Goal: Information Seeking & Learning: Learn about a topic

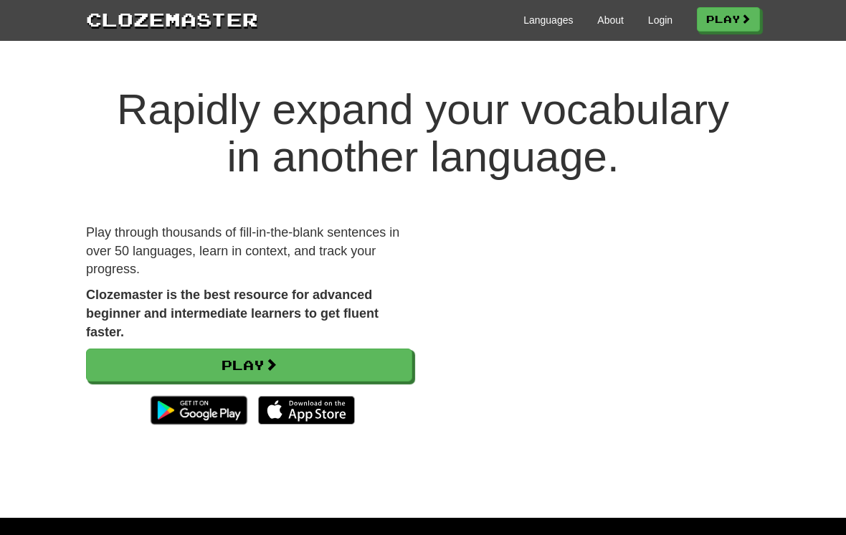
click at [654, 22] on link "Login" at bounding box center [660, 20] width 24 height 14
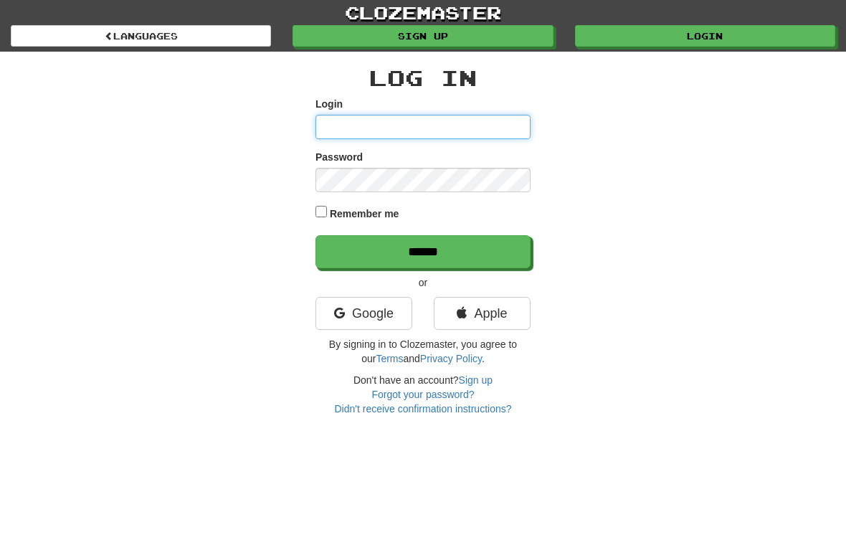
type input "*********"
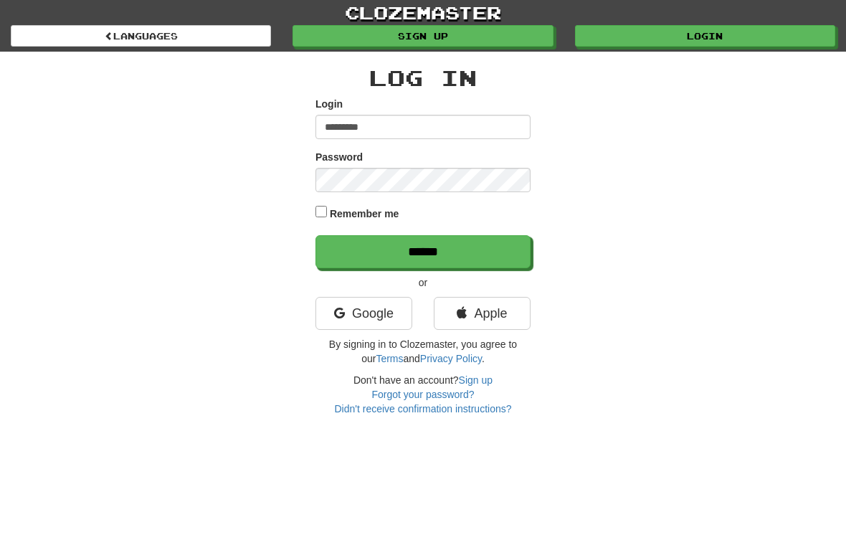
click at [423, 250] on input "******" at bounding box center [422, 251] width 215 height 33
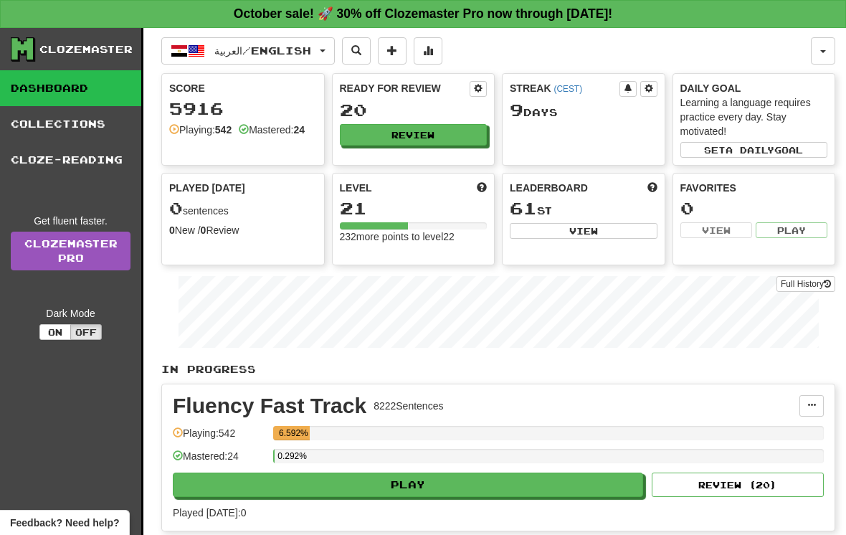
click at [325, 53] on button "العربية / English" at bounding box center [247, 50] width 173 height 27
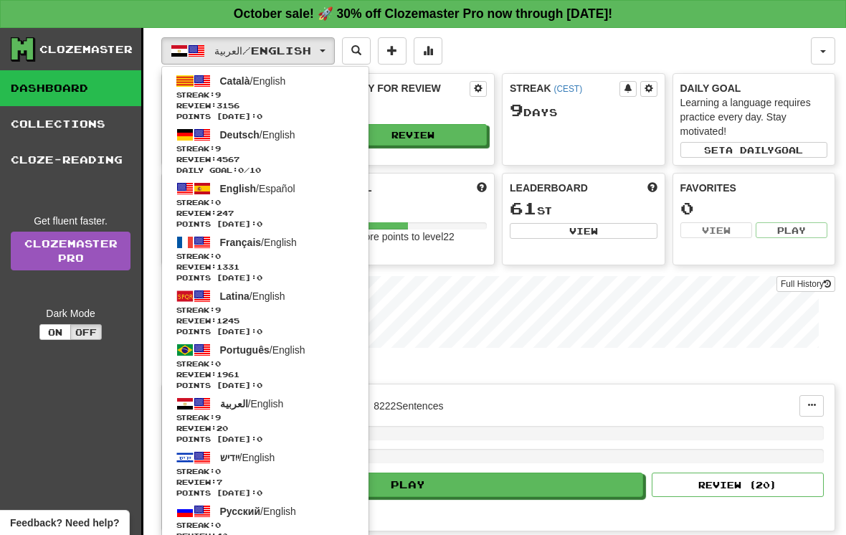
click at [311, 90] on span "Streak: 9" at bounding box center [265, 95] width 178 height 11
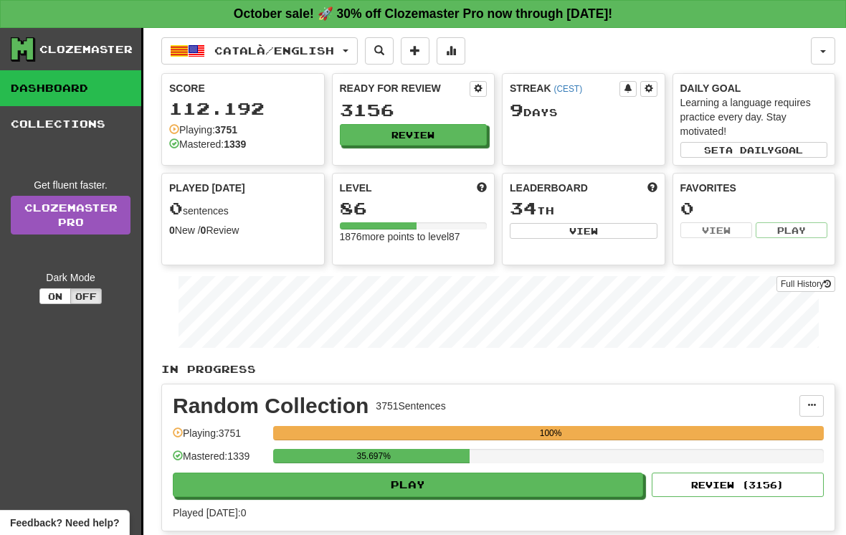
click at [573, 482] on button "Play" at bounding box center [408, 484] width 470 height 24
select select "**"
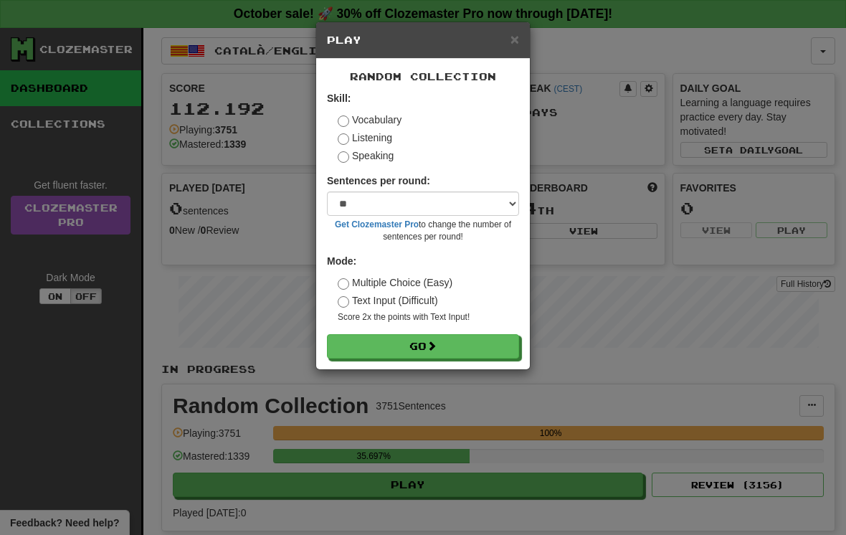
click at [492, 342] on button "Go" at bounding box center [423, 346] width 192 height 24
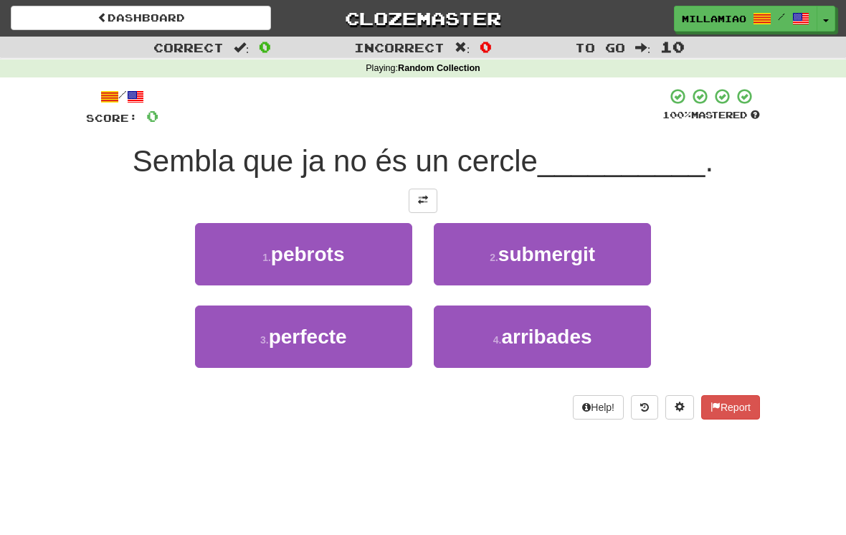
click at [383, 346] on button "3 . perfecte" at bounding box center [303, 336] width 217 height 62
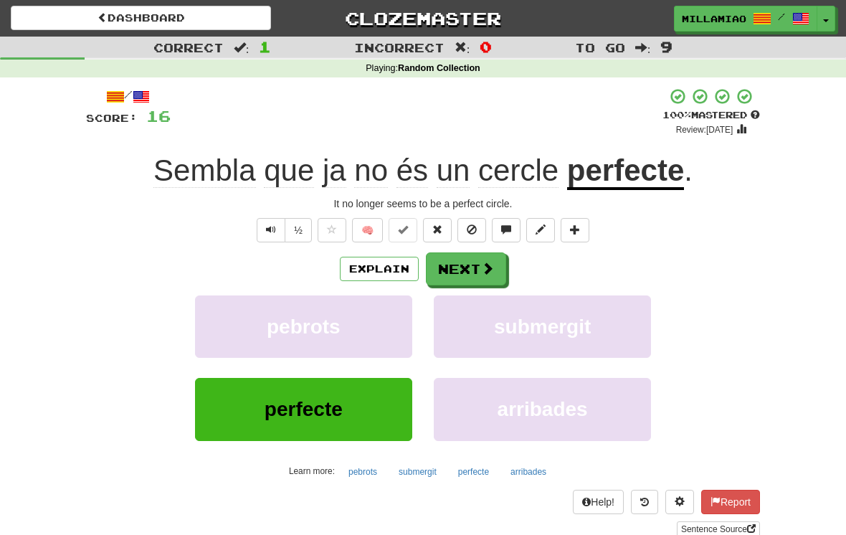
click at [486, 264] on span at bounding box center [487, 268] width 13 height 13
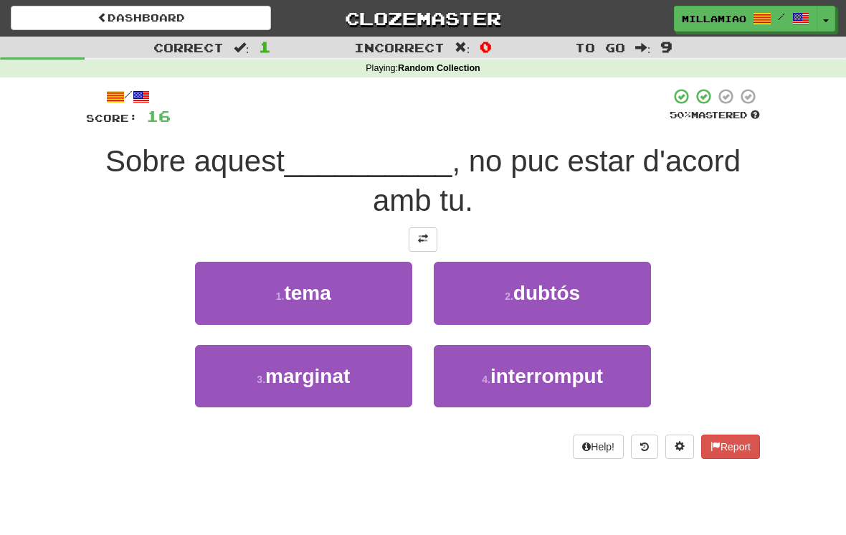
click at [371, 302] on button "1 . tema" at bounding box center [303, 293] width 217 height 62
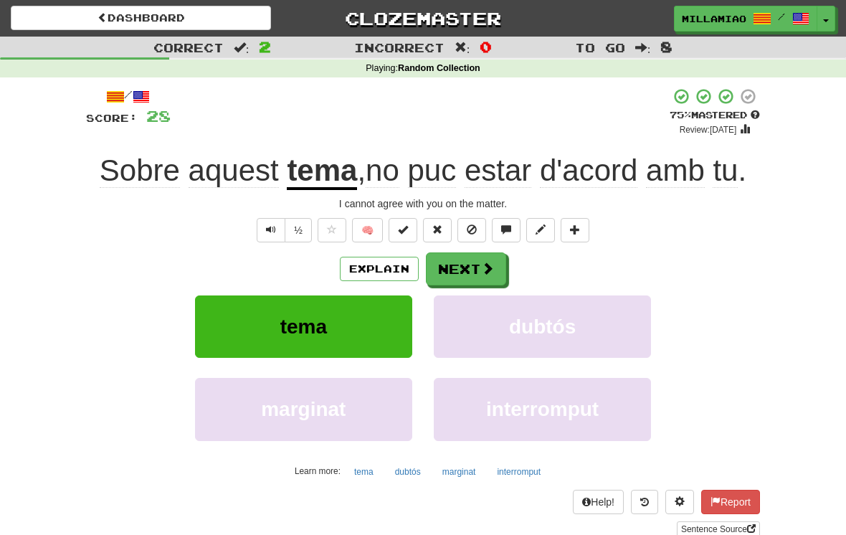
click at [479, 265] on button "Next" at bounding box center [466, 268] width 80 height 33
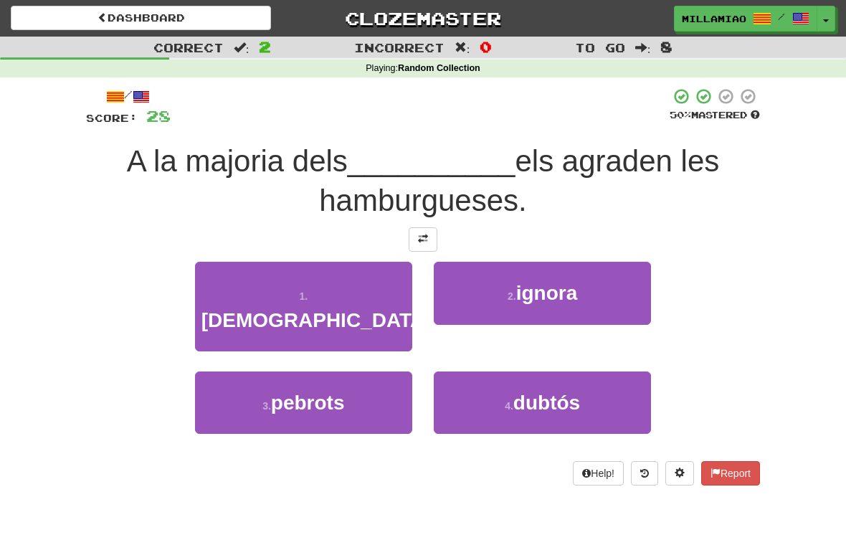
click at [376, 295] on button "1 . americans" at bounding box center [303, 307] width 217 height 90
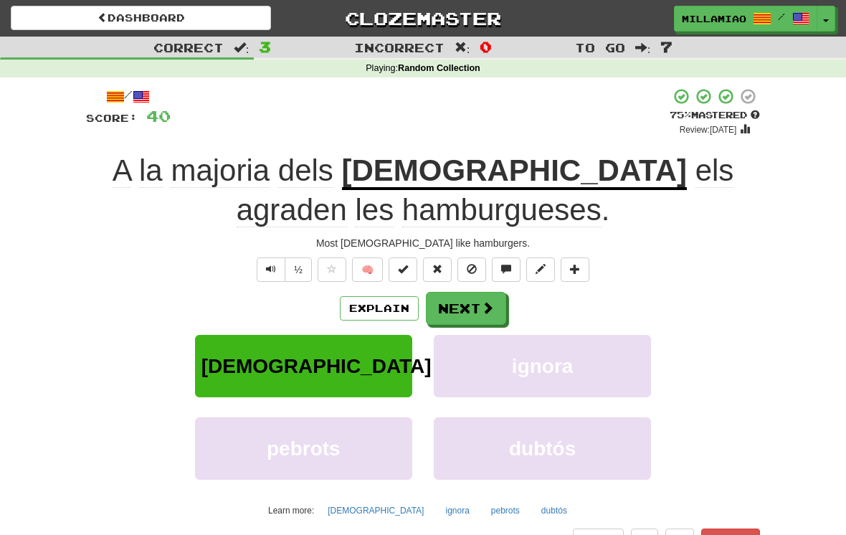
click at [489, 312] on span at bounding box center [487, 307] width 13 height 13
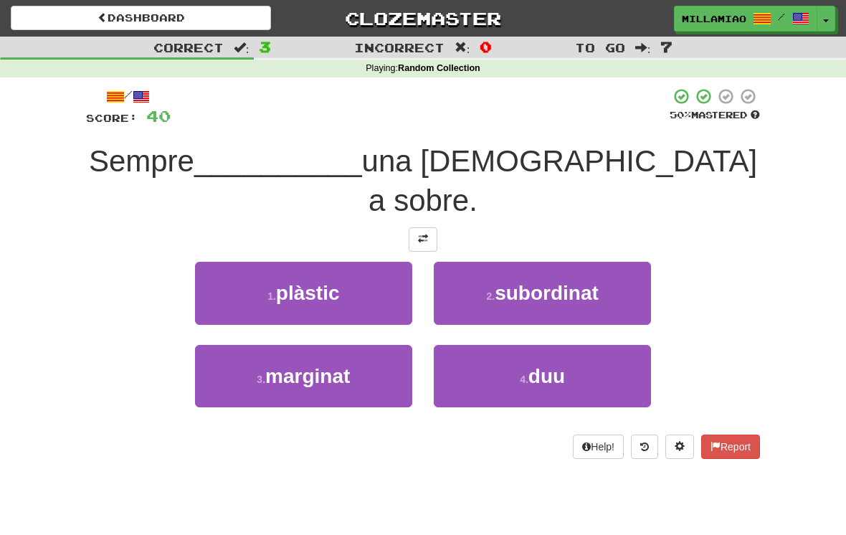
click at [570, 345] on button "4 . duu" at bounding box center [542, 376] width 217 height 62
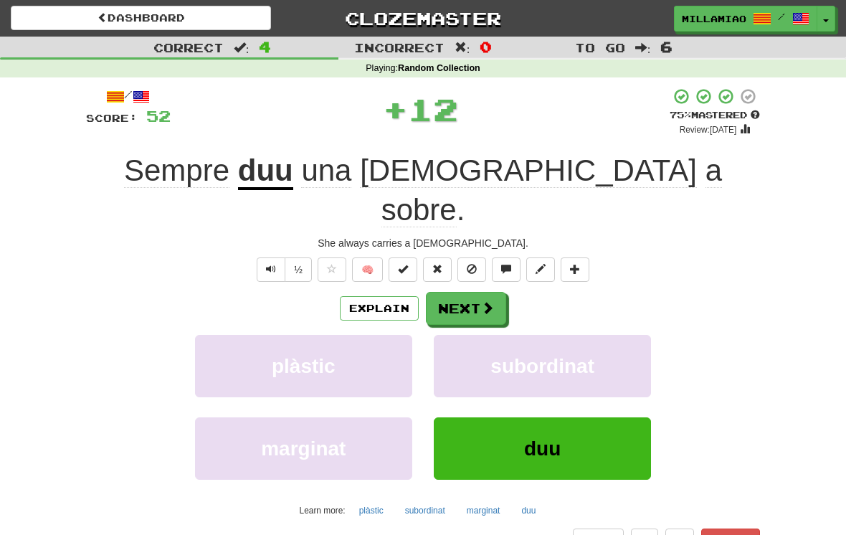
click at [484, 301] on span at bounding box center [487, 307] width 13 height 13
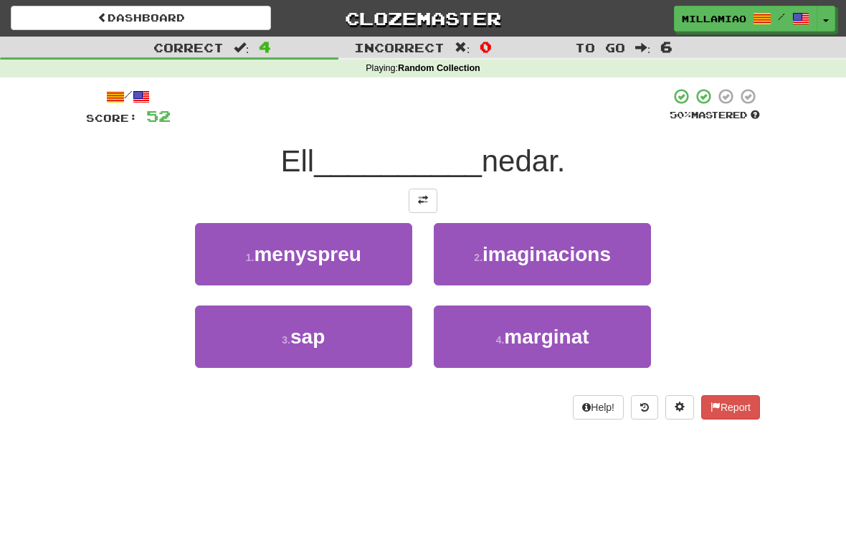
click at [389, 338] on button "3 . sap" at bounding box center [303, 336] width 217 height 62
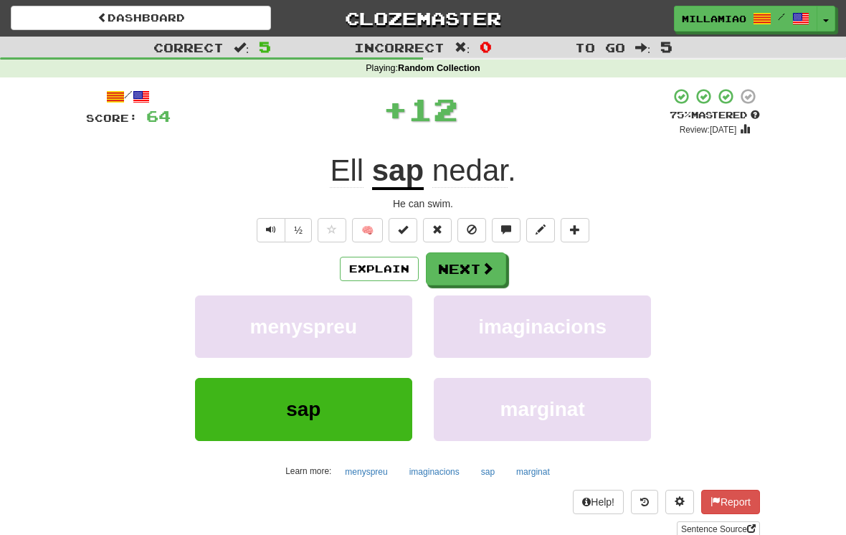
click at [484, 267] on span at bounding box center [487, 268] width 13 height 13
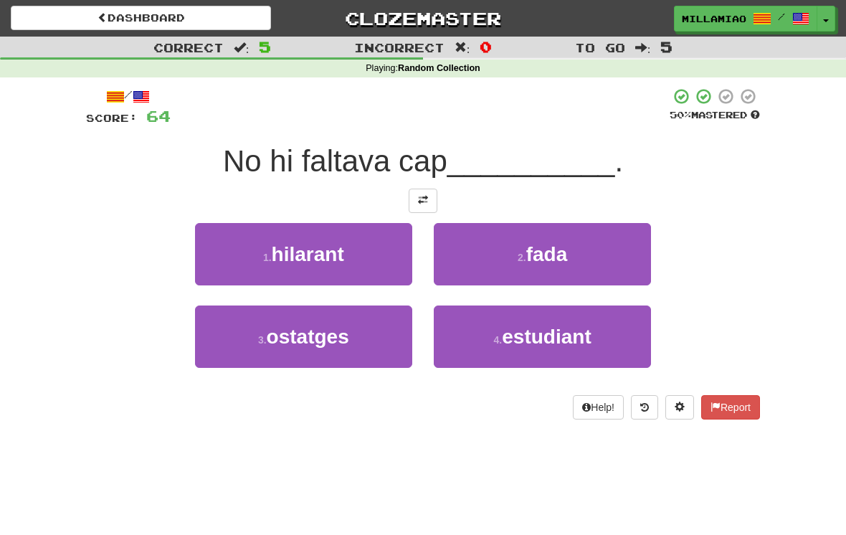
click at [565, 340] on span "estudiant" at bounding box center [546, 336] width 89 height 22
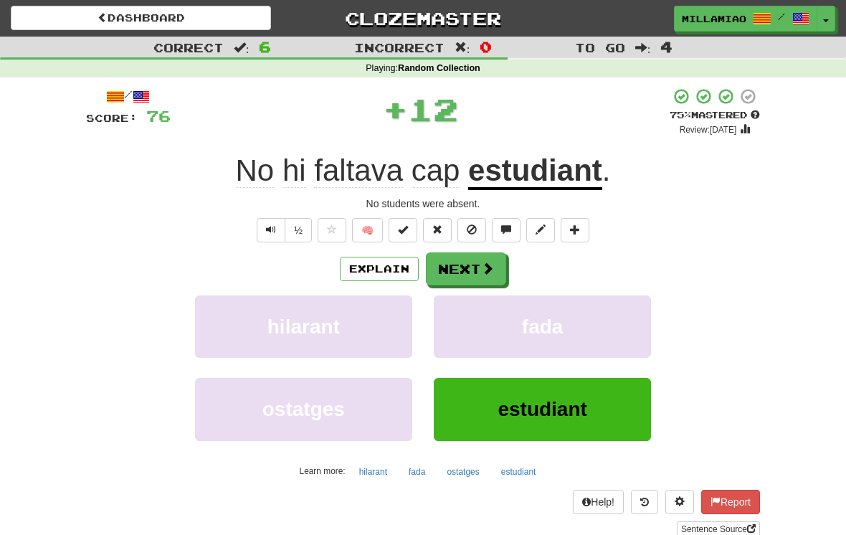
click at [484, 268] on span at bounding box center [487, 268] width 13 height 13
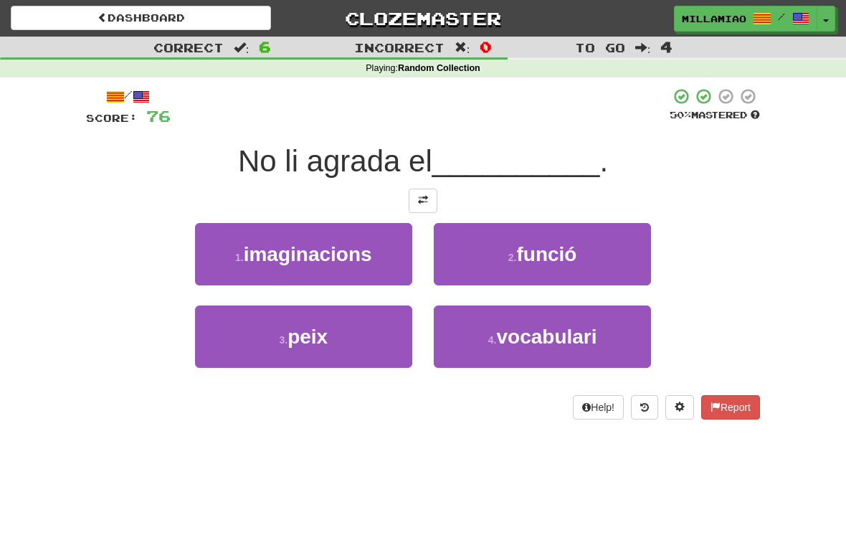
click at [390, 331] on button "3 . peix" at bounding box center [303, 336] width 217 height 62
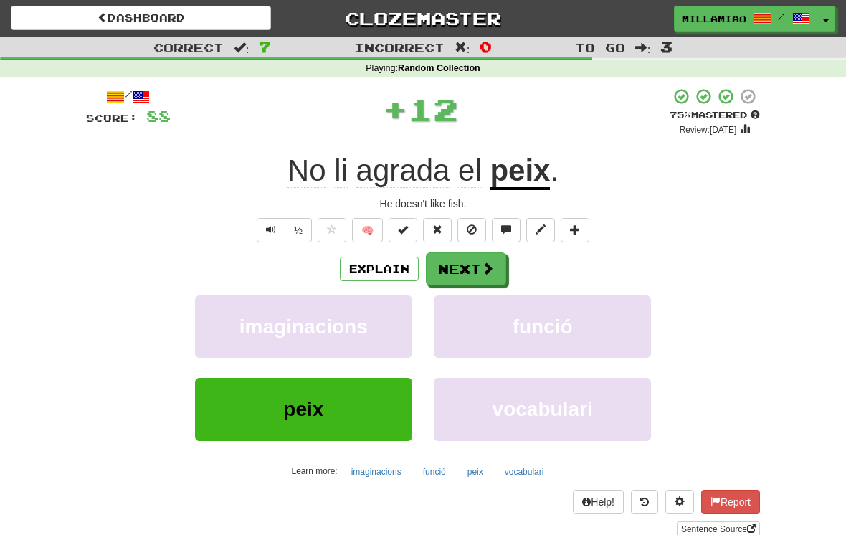
click at [487, 267] on span at bounding box center [487, 268] width 13 height 13
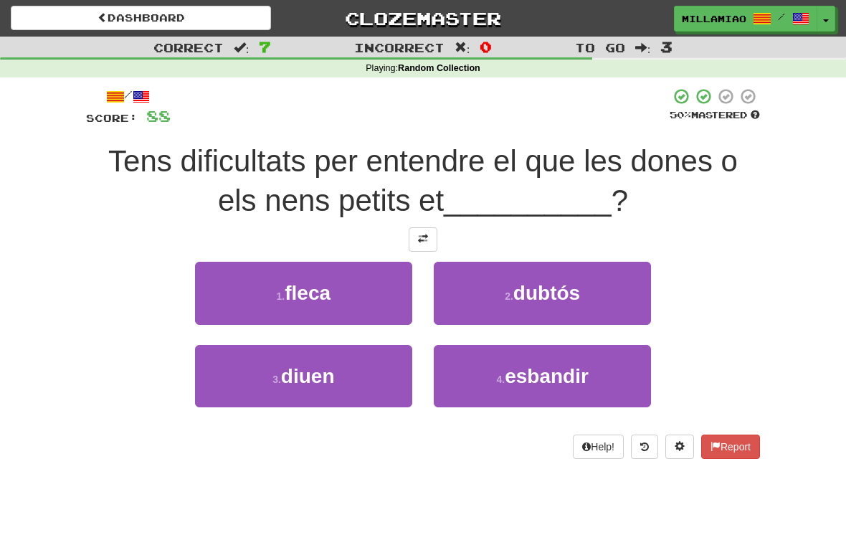
click at [384, 371] on button "3 . diuen" at bounding box center [303, 376] width 217 height 62
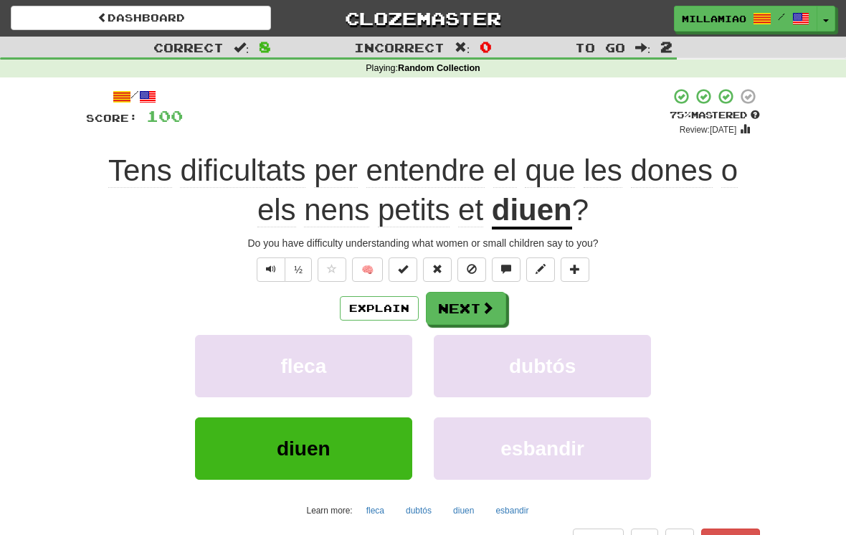
click at [493, 306] on span at bounding box center [487, 307] width 13 height 13
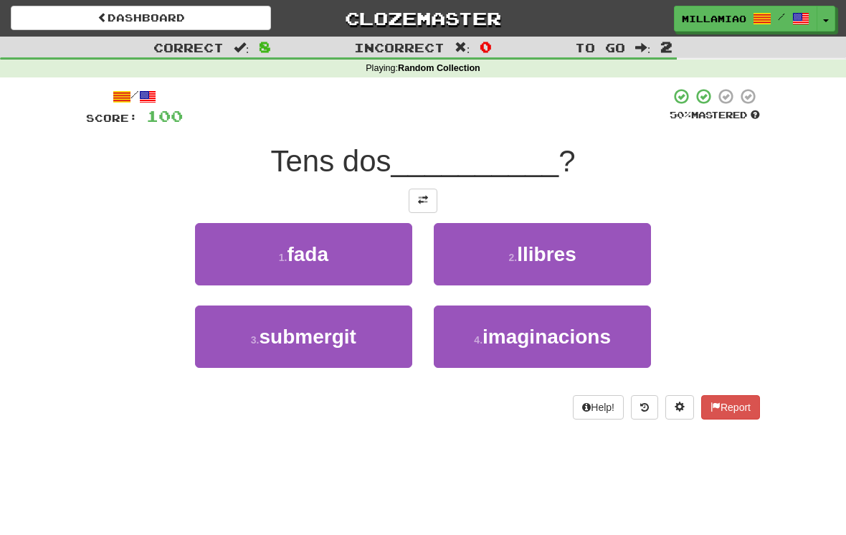
click at [583, 264] on button "2 . llibres" at bounding box center [542, 254] width 217 height 62
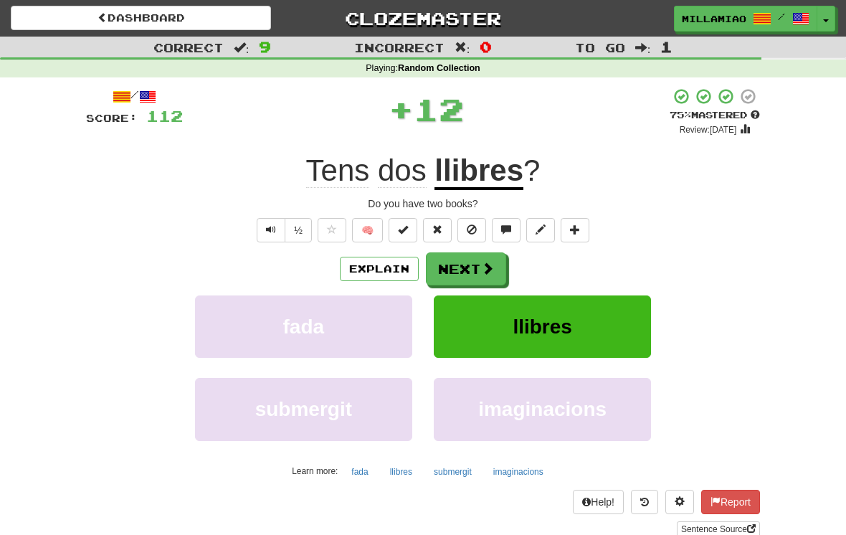
click at [488, 274] on span at bounding box center [487, 268] width 13 height 13
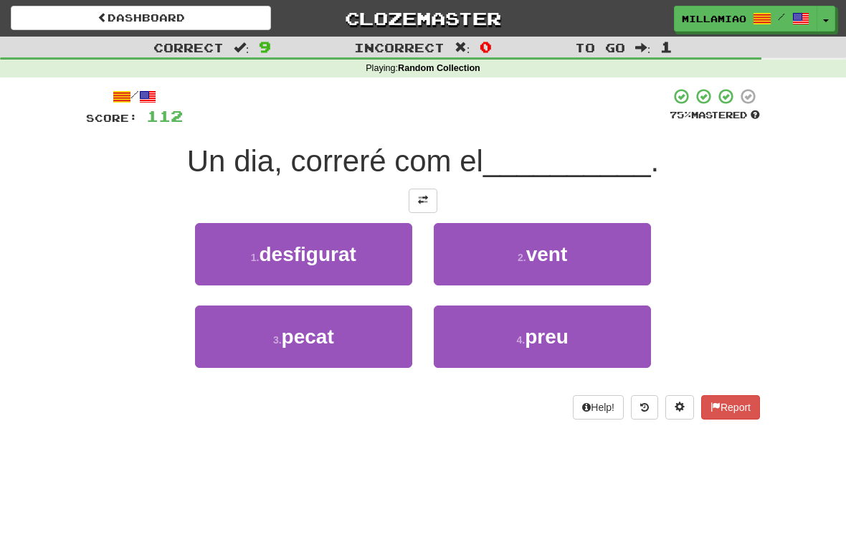
click at [580, 262] on button "2 . vent" at bounding box center [542, 254] width 217 height 62
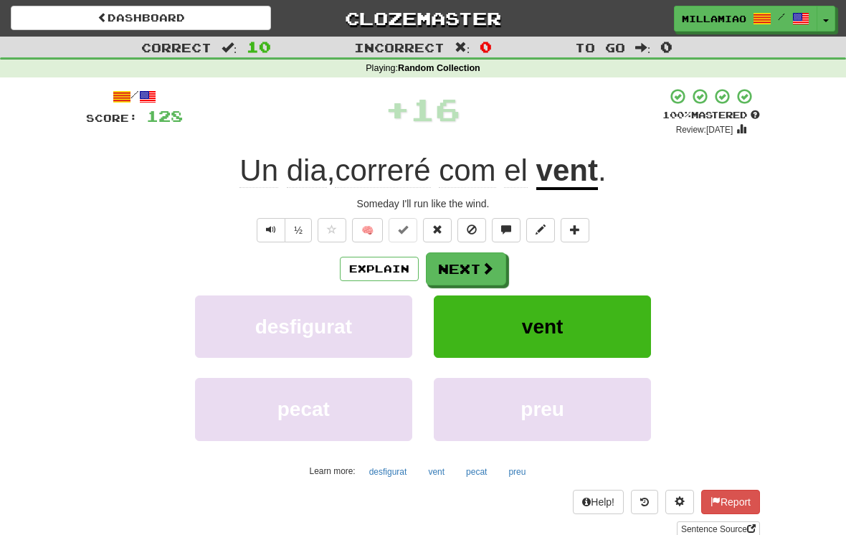
click at [481, 267] on span at bounding box center [487, 268] width 13 height 13
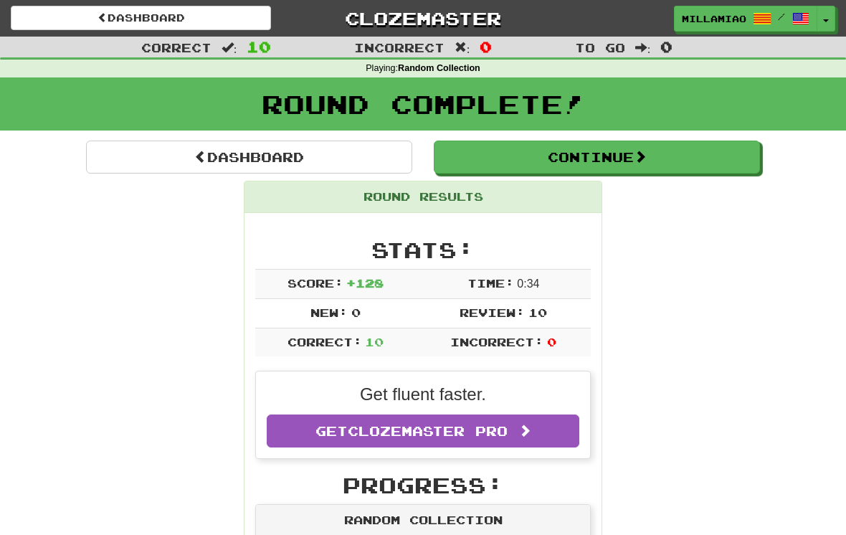
click at [821, 25] on button "Toggle Dropdown" at bounding box center [825, 19] width 19 height 26
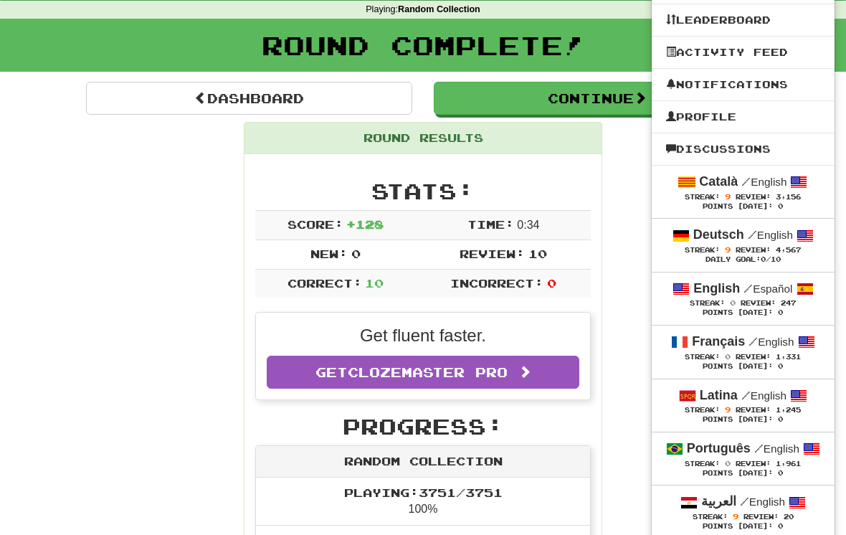
scroll to position [59, 0]
click at [728, 406] on span "Streak: 9" at bounding box center [709, 410] width 51 height 8
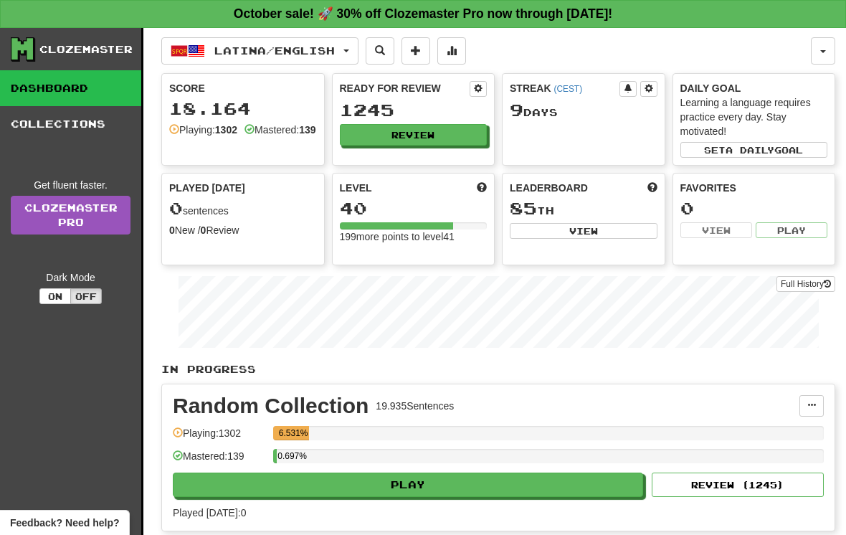
click at [566, 489] on button "Play" at bounding box center [408, 484] width 470 height 24
select select "**"
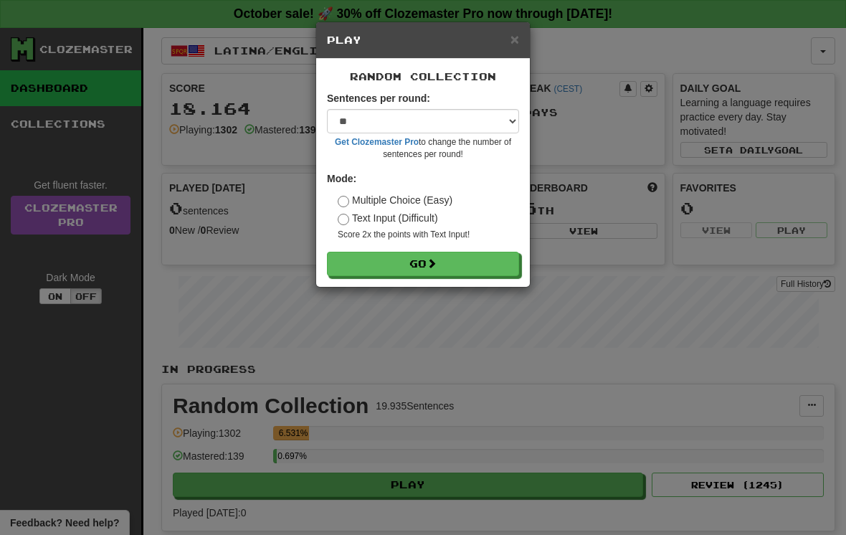
click at [483, 258] on button "Go" at bounding box center [423, 264] width 192 height 24
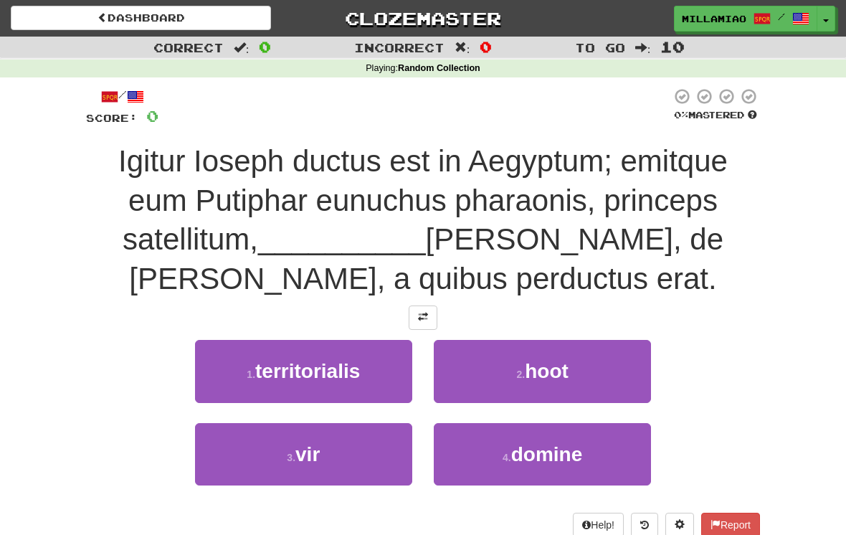
click at [621, 453] on button "4 . domine" at bounding box center [542, 454] width 217 height 62
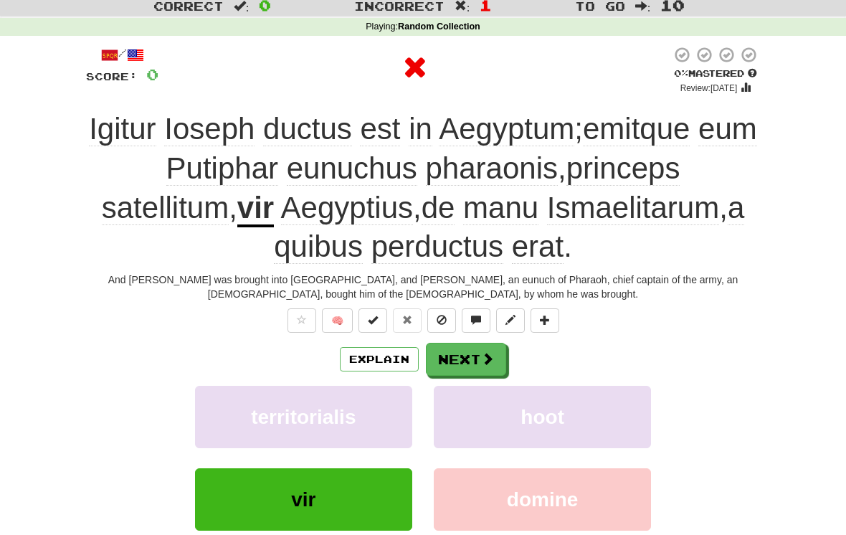
scroll to position [42, 0]
click at [485, 357] on span at bounding box center [487, 357] width 13 height 13
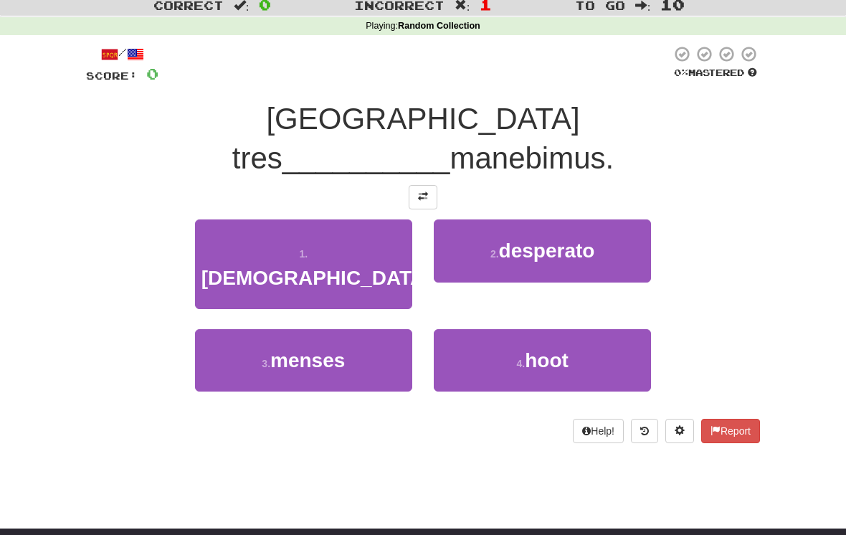
click at [378, 329] on button "3 . menses" at bounding box center [303, 360] width 217 height 62
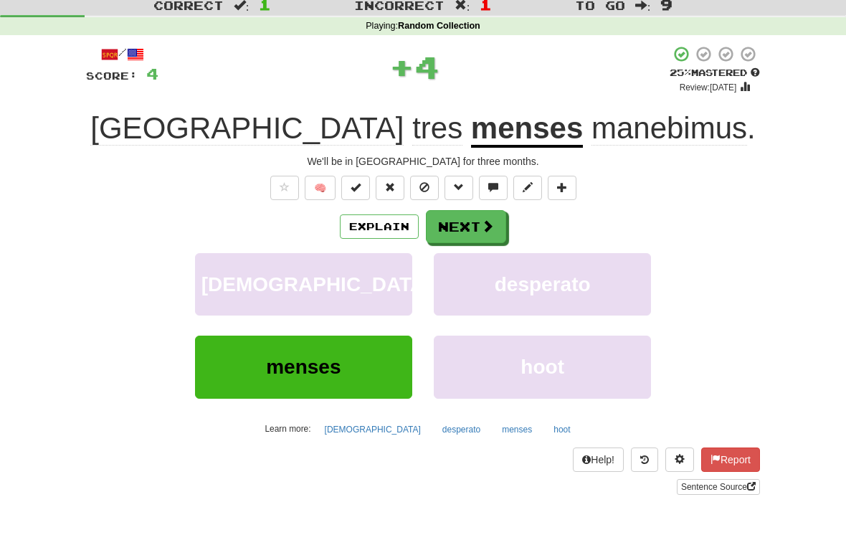
click at [494, 221] on button "Next" at bounding box center [466, 226] width 80 height 33
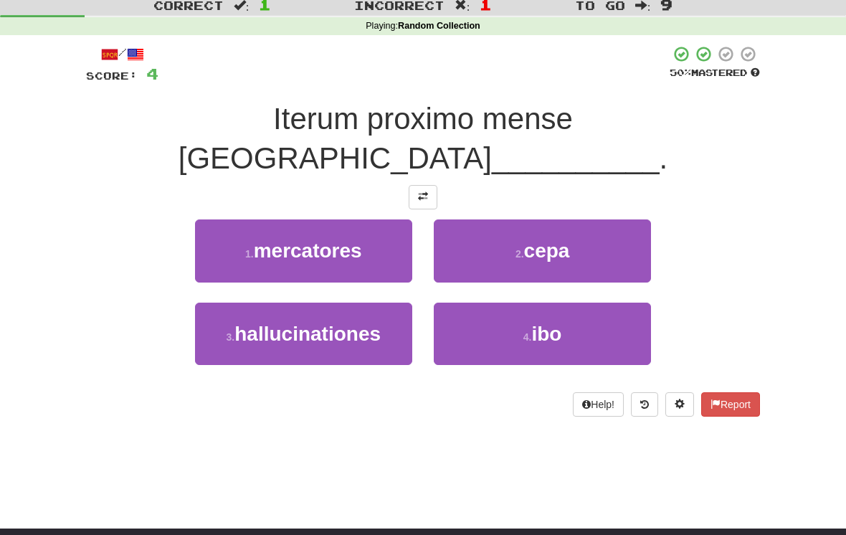
click at [550, 307] on button "4 . ibo" at bounding box center [542, 333] width 217 height 62
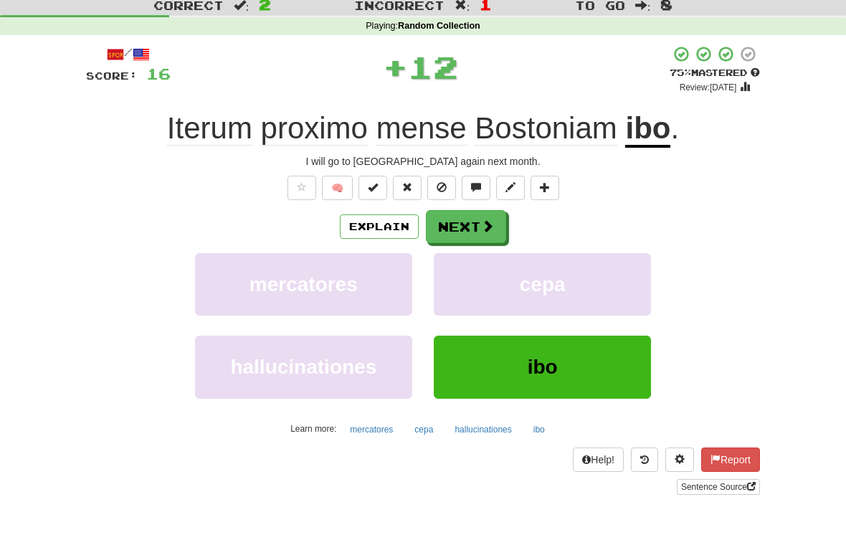
click at [492, 220] on span at bounding box center [487, 225] width 13 height 13
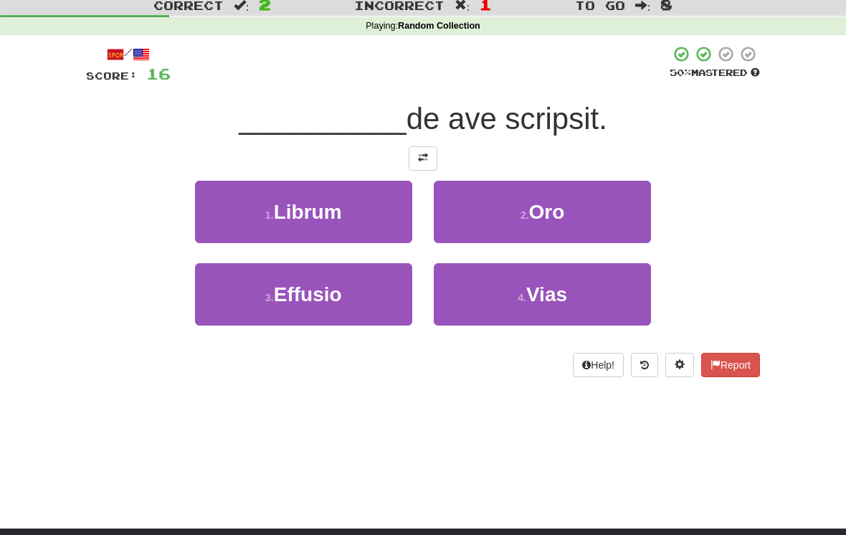
click at [397, 219] on button "1 . Librum" at bounding box center [303, 212] width 217 height 62
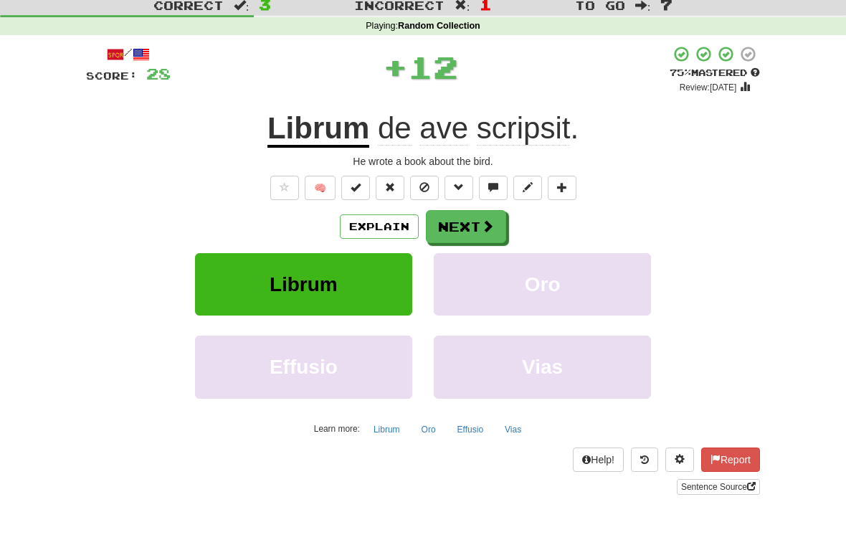
click at [492, 227] on span at bounding box center [487, 225] width 13 height 13
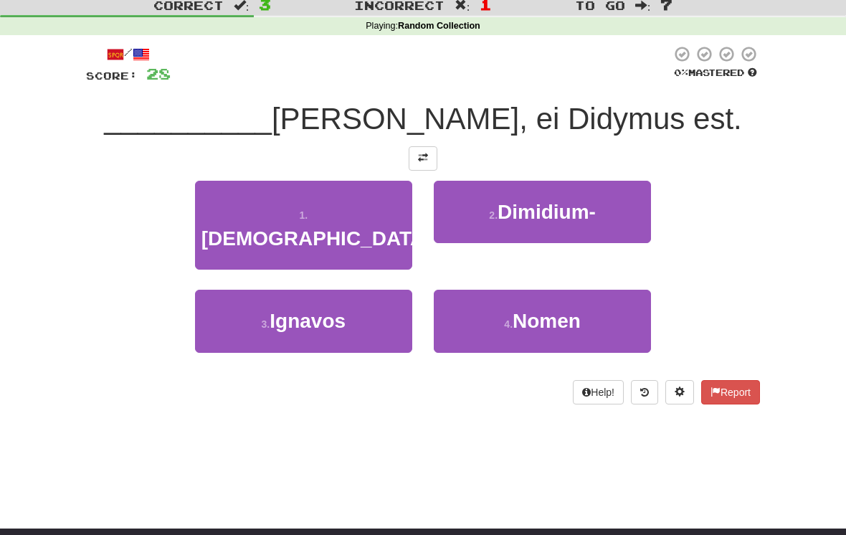
click at [543, 310] on span "Nomen" at bounding box center [546, 321] width 68 height 22
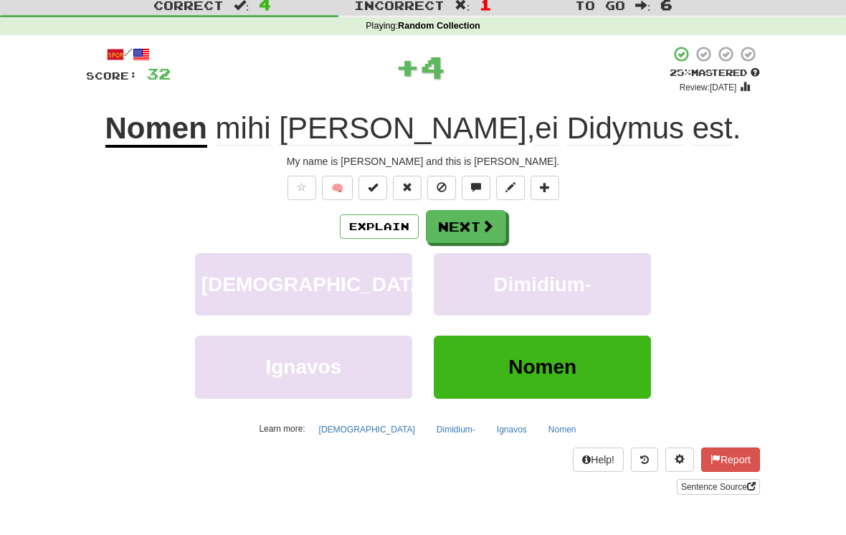
click at [479, 229] on button "Next" at bounding box center [466, 226] width 80 height 33
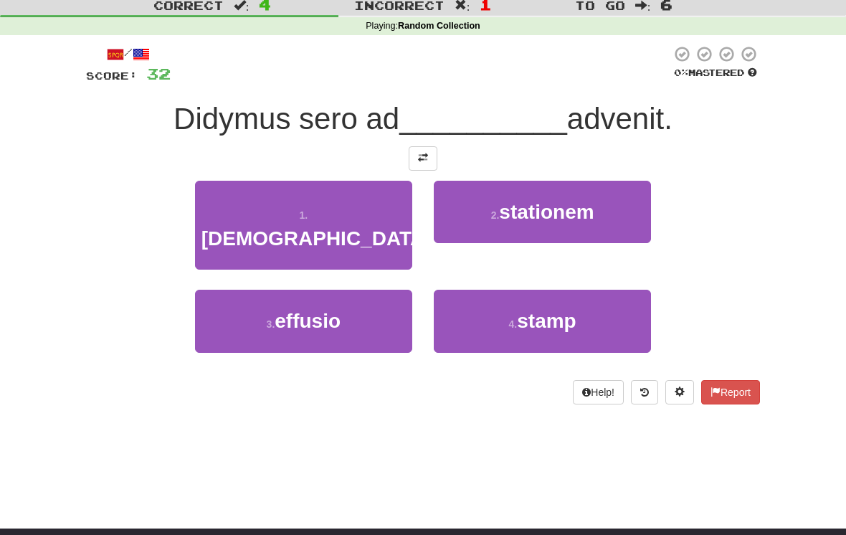
click at [570, 219] on span "stationem" at bounding box center [546, 212] width 95 height 22
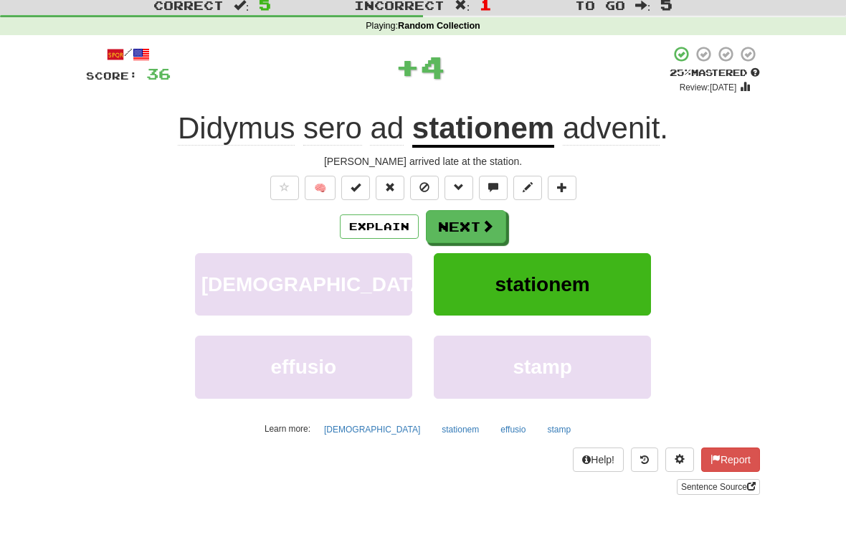
click at [481, 227] on span at bounding box center [487, 225] width 13 height 13
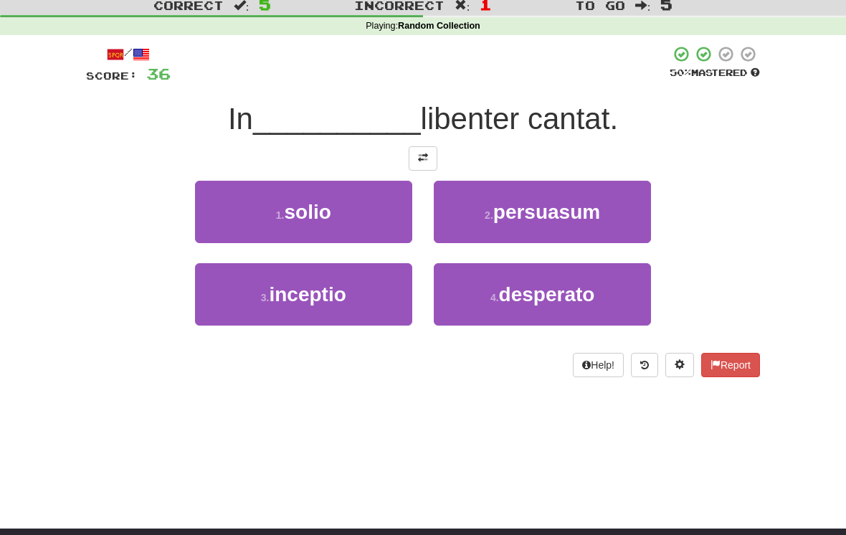
click at [381, 220] on button "1 . solio" at bounding box center [303, 212] width 217 height 62
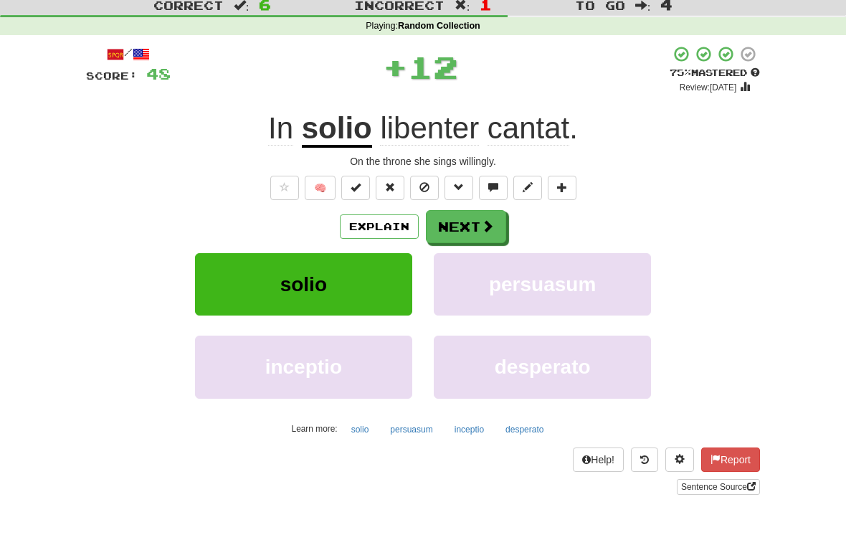
click at [485, 224] on span at bounding box center [487, 225] width 13 height 13
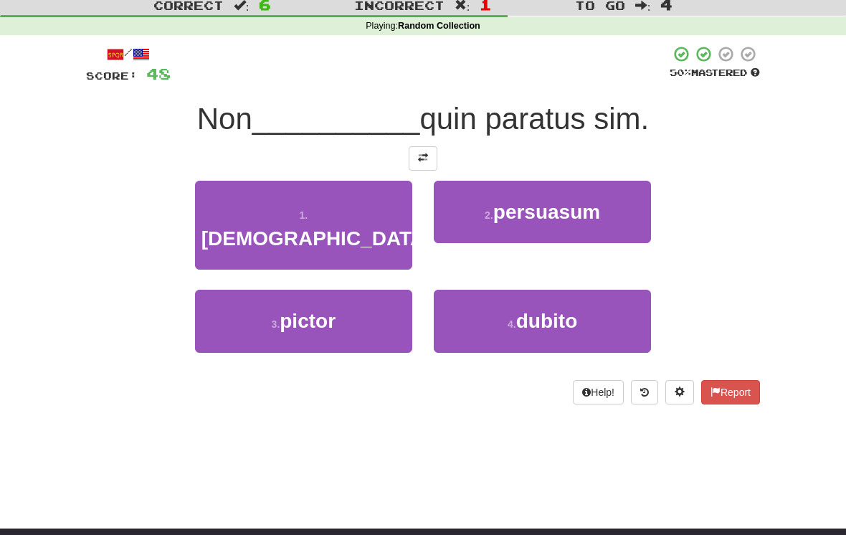
click at [376, 222] on button "1 . evanescet" at bounding box center [303, 226] width 217 height 90
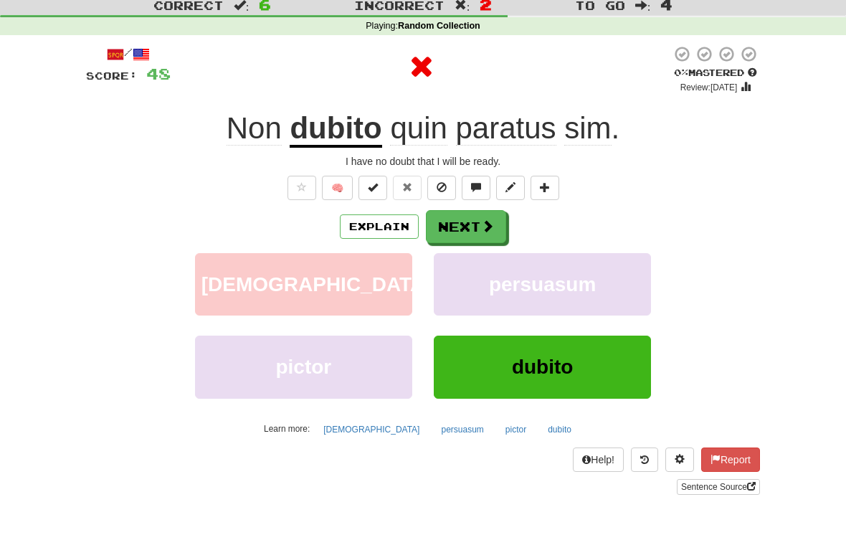
click at [484, 223] on span at bounding box center [487, 225] width 13 height 13
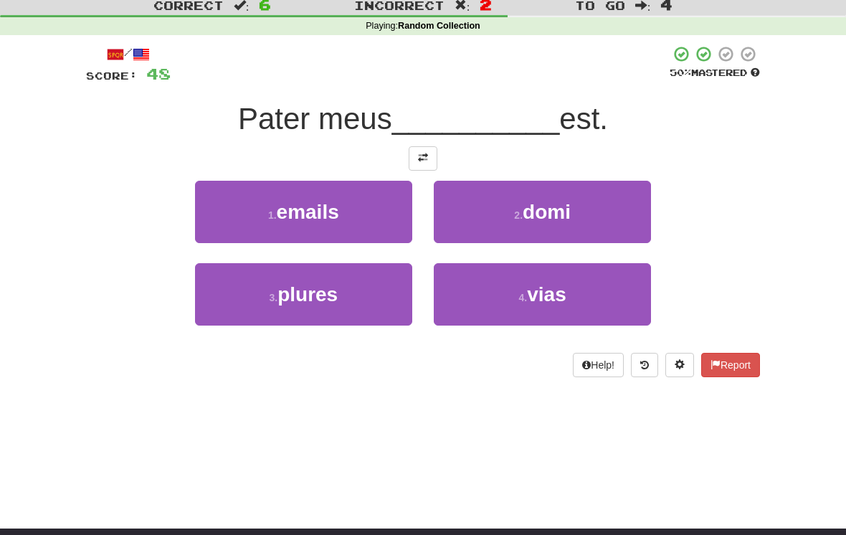
click at [548, 221] on span "domi" at bounding box center [546, 212] width 48 height 22
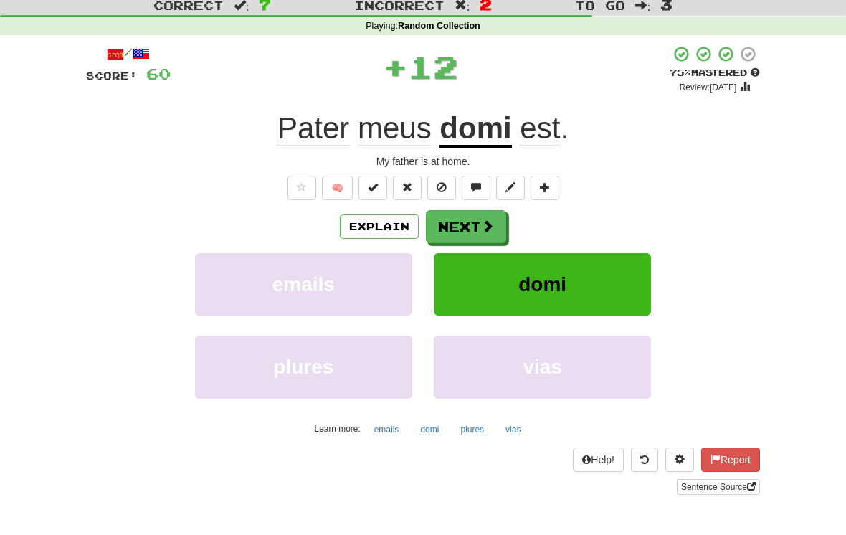
click at [495, 227] on button "Next" at bounding box center [466, 226] width 80 height 33
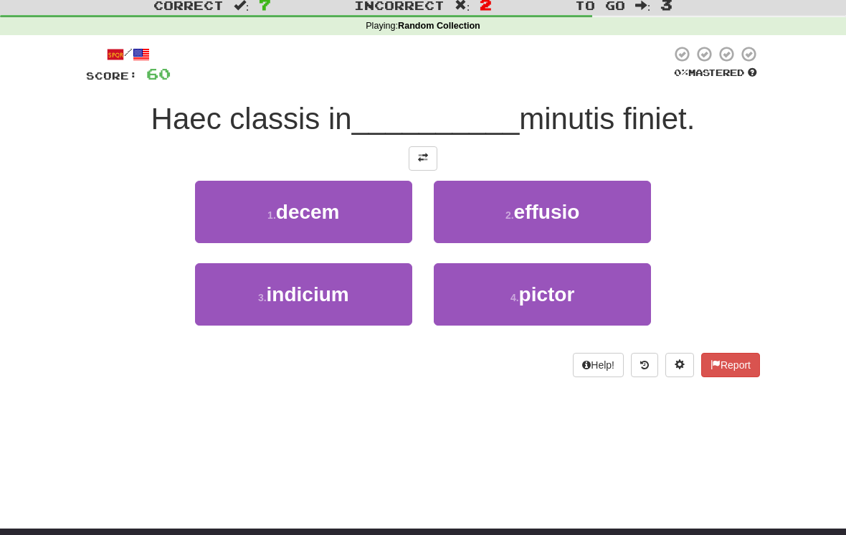
click at [371, 227] on button "1 . decem" at bounding box center [303, 212] width 217 height 62
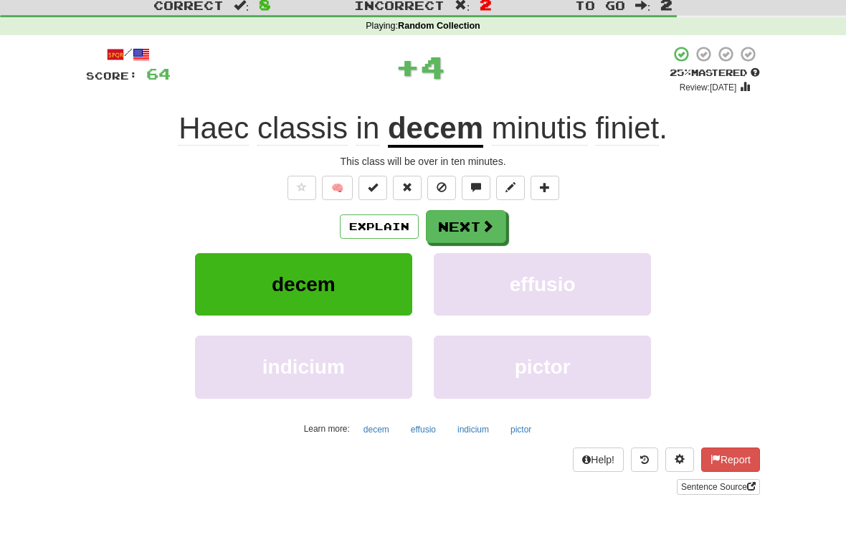
click at [485, 226] on span at bounding box center [487, 225] width 13 height 13
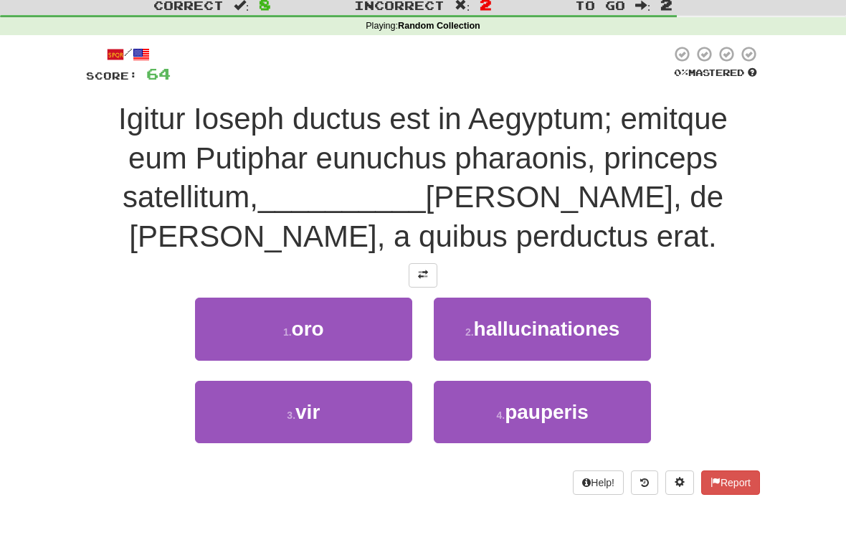
click at [388, 412] on button "3 . vir" at bounding box center [303, 412] width 217 height 62
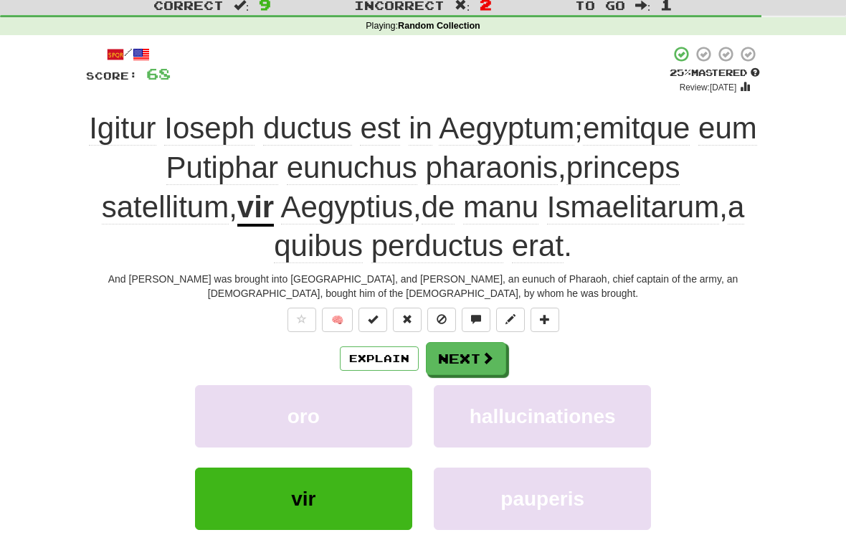
click at [485, 352] on span at bounding box center [487, 357] width 13 height 13
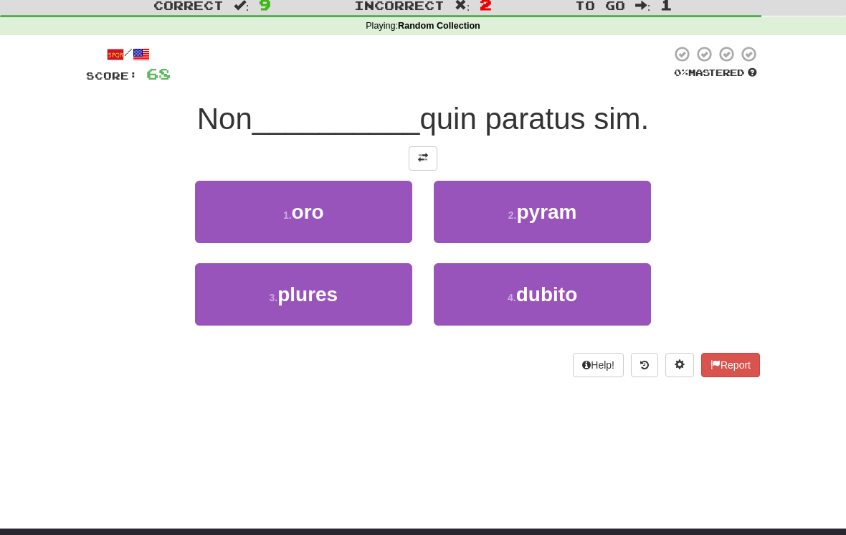
click at [542, 297] on span "dubito" at bounding box center [547, 294] width 62 height 22
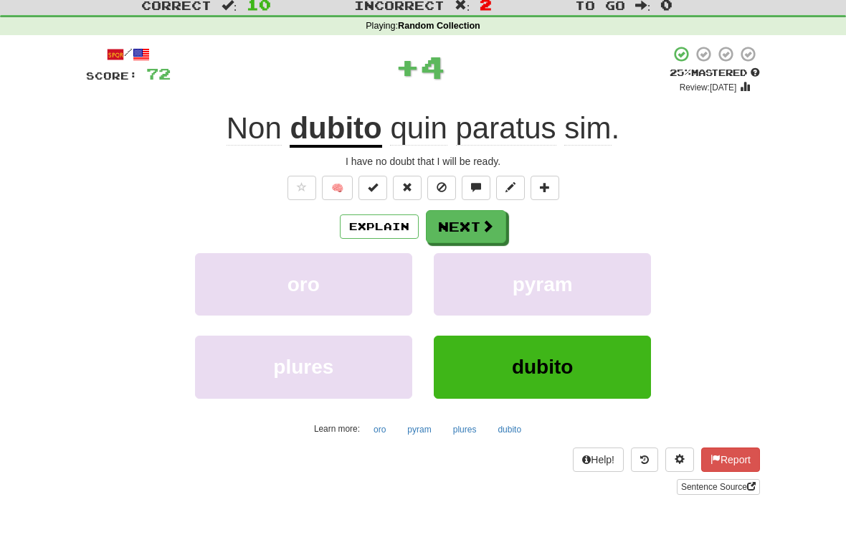
click at [484, 225] on span at bounding box center [487, 225] width 13 height 13
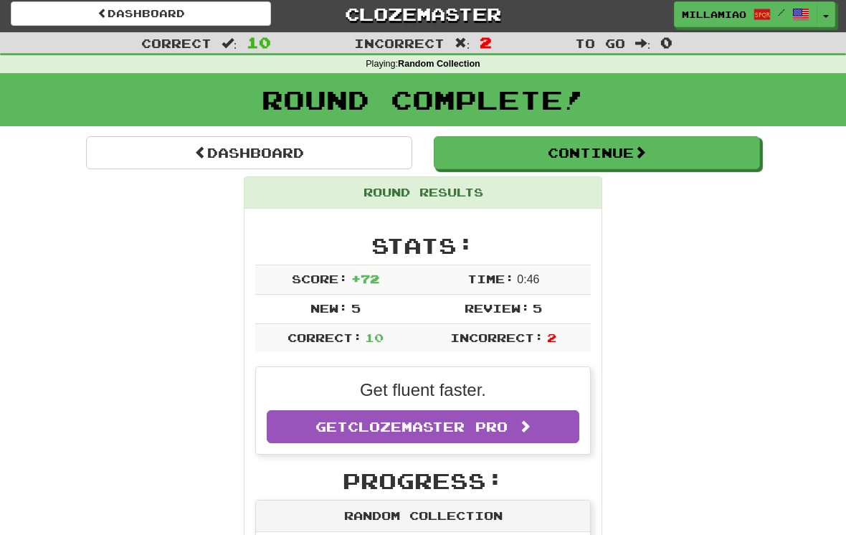
scroll to position [0, 0]
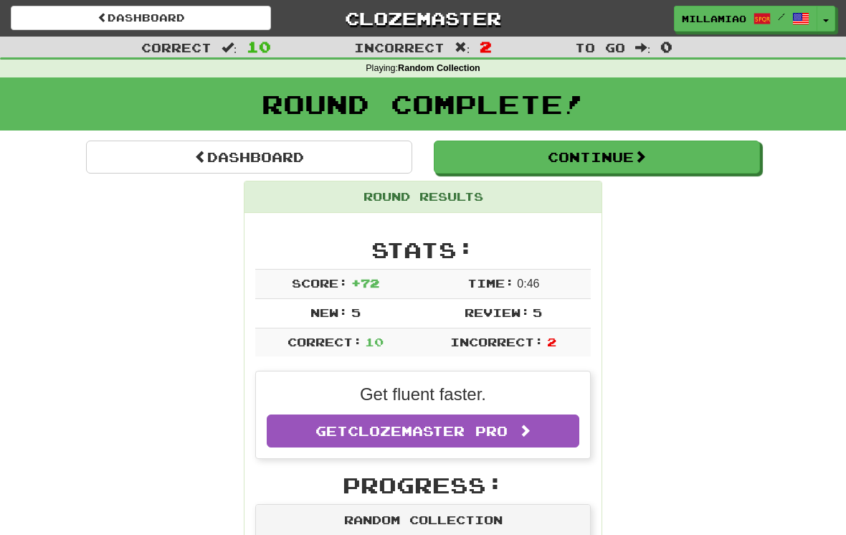
click at [823, 16] on button "Toggle Dropdown" at bounding box center [825, 19] width 19 height 26
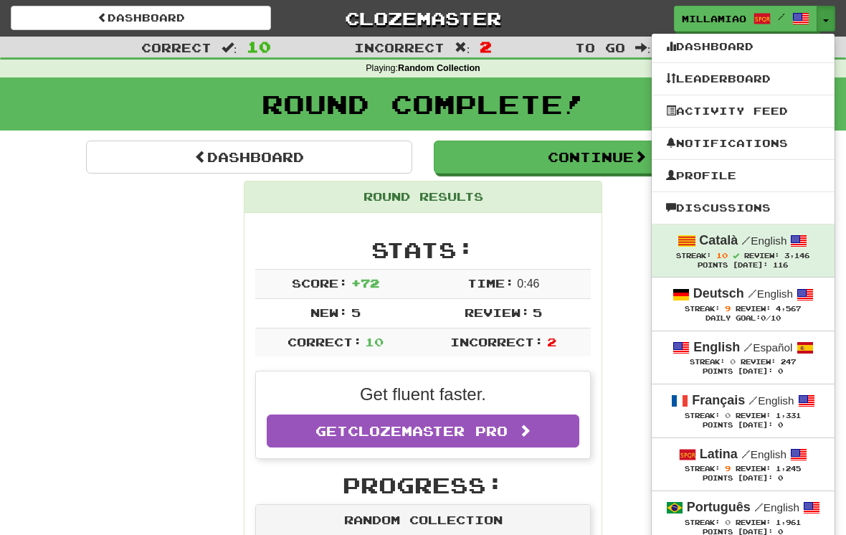
click at [733, 301] on div "Deutsch / English" at bounding box center [743, 294] width 154 height 19
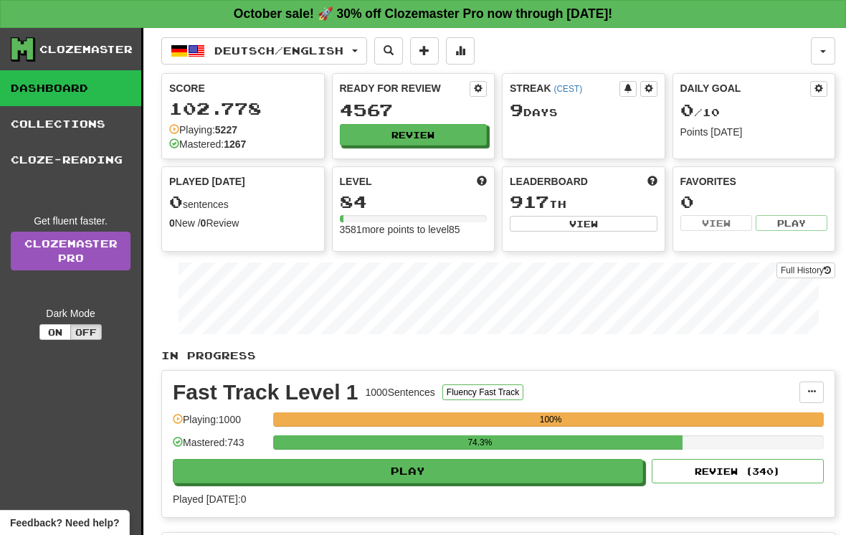
click at [583, 469] on button "Play" at bounding box center [408, 471] width 470 height 24
select select "**"
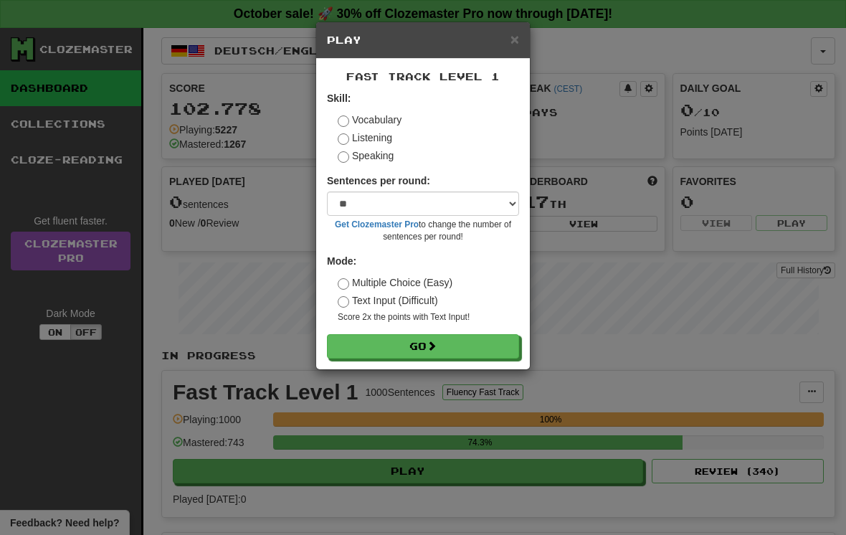
click at [591, 370] on div "× Play Fast Track Level 1 Skill: Vocabulary Listening Speaking Sentences per ro…" at bounding box center [423, 267] width 846 height 535
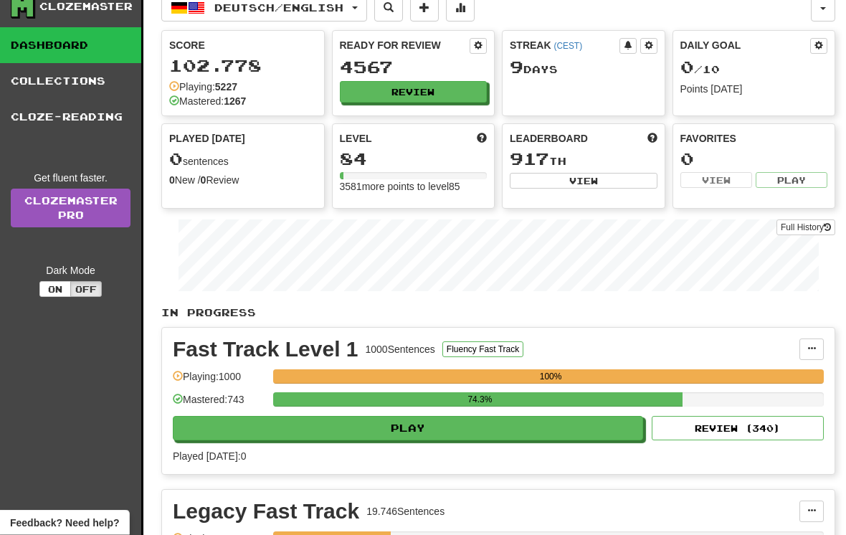
scroll to position [43, 0]
click at [557, 425] on button "Play" at bounding box center [408, 428] width 470 height 24
select select "**"
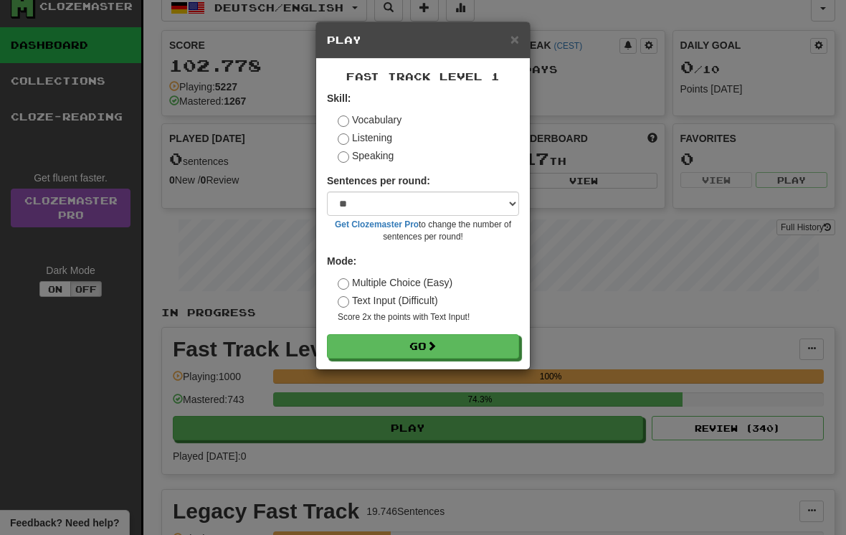
click at [502, 345] on button "Go" at bounding box center [423, 346] width 192 height 24
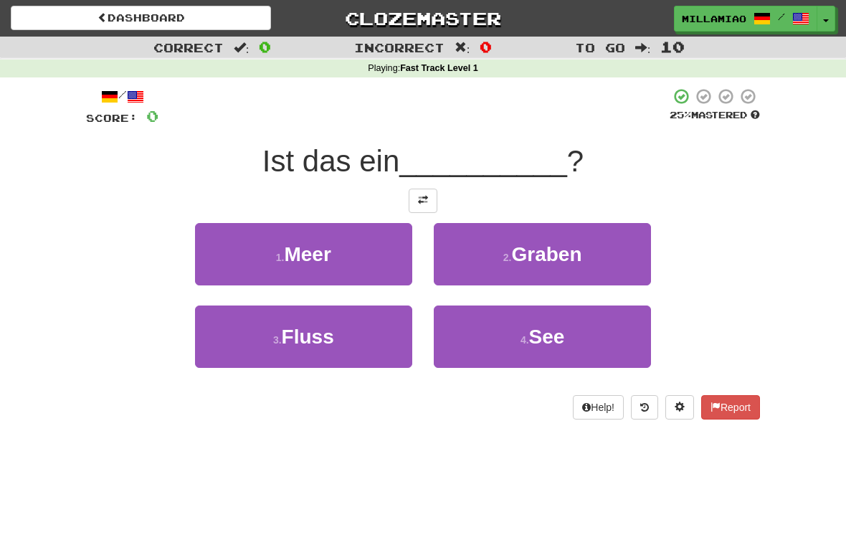
click at [385, 343] on button "3 . Fluss" at bounding box center [303, 336] width 217 height 62
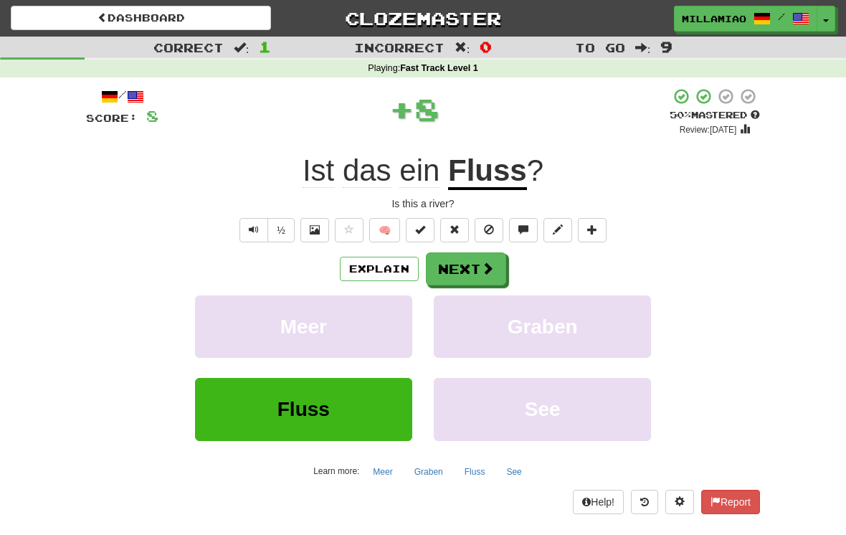
click at [495, 271] on button "Next" at bounding box center [466, 268] width 80 height 33
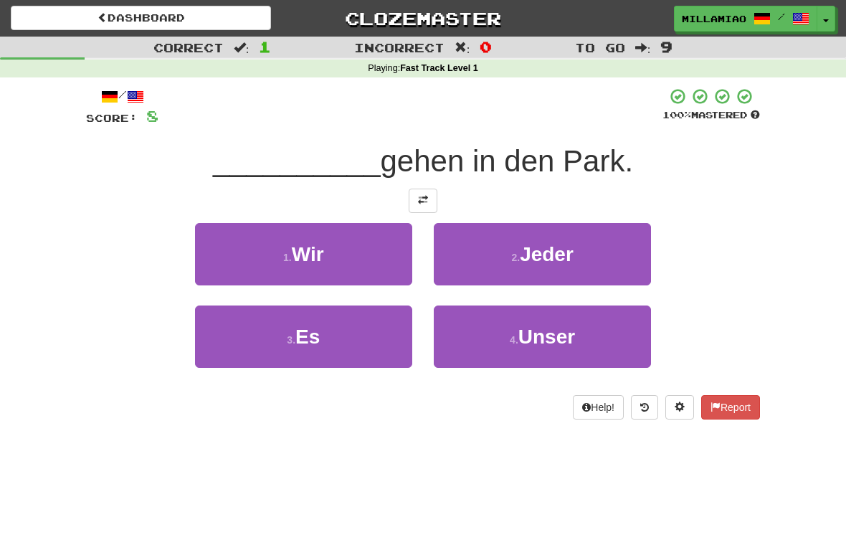
click at [390, 263] on button "1 . Wir" at bounding box center [303, 254] width 217 height 62
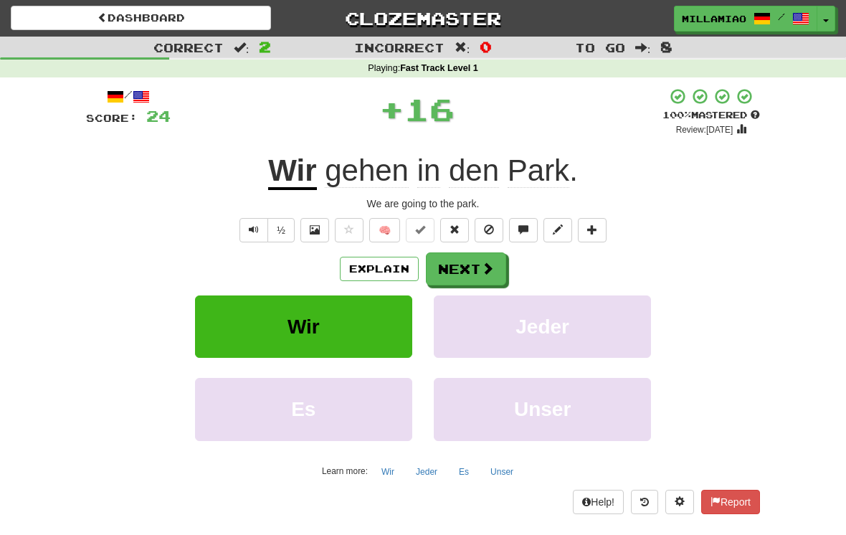
click at [484, 269] on span at bounding box center [487, 268] width 13 height 13
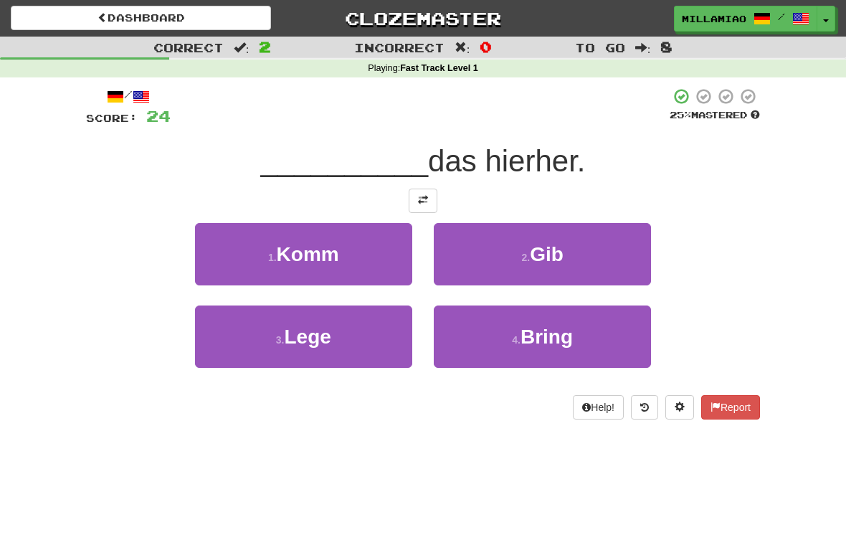
click at [386, 338] on button "3 . Lege" at bounding box center [303, 336] width 217 height 62
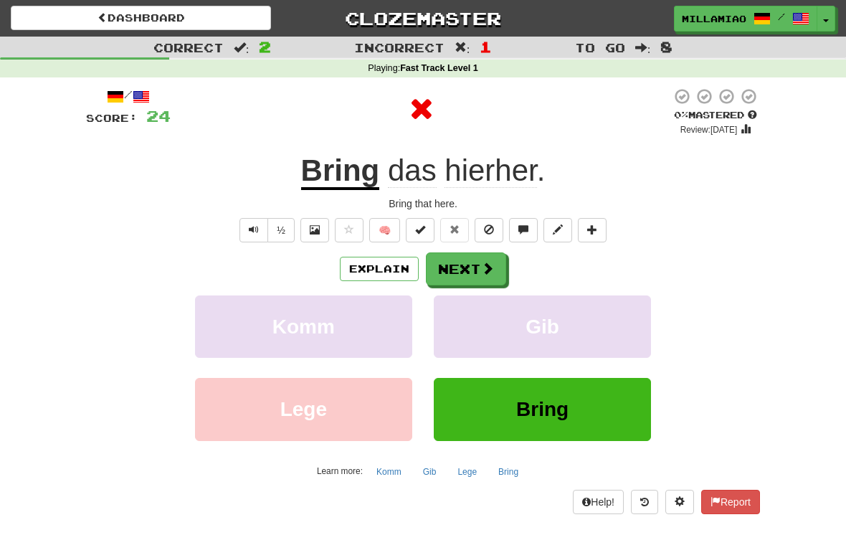
click at [489, 265] on span at bounding box center [487, 268] width 13 height 13
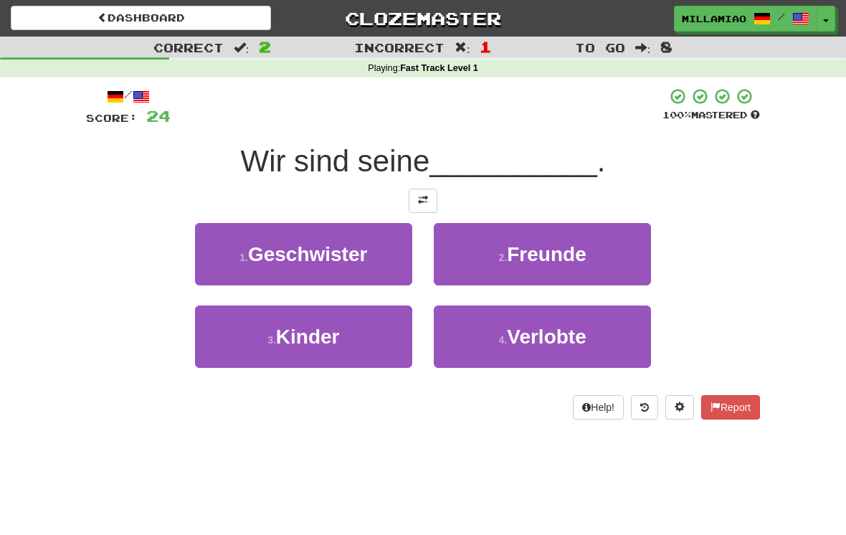
click at [566, 267] on button "2 . Freunde" at bounding box center [542, 254] width 217 height 62
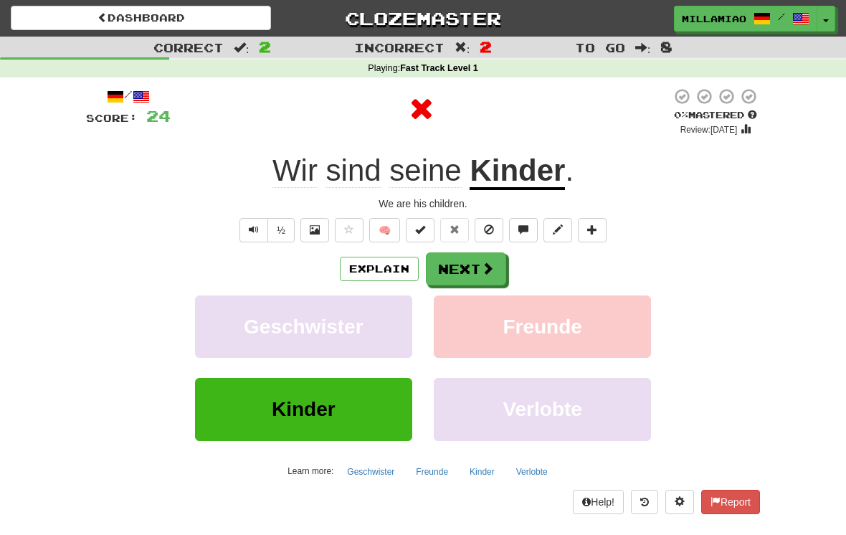
click at [488, 267] on span at bounding box center [487, 268] width 13 height 13
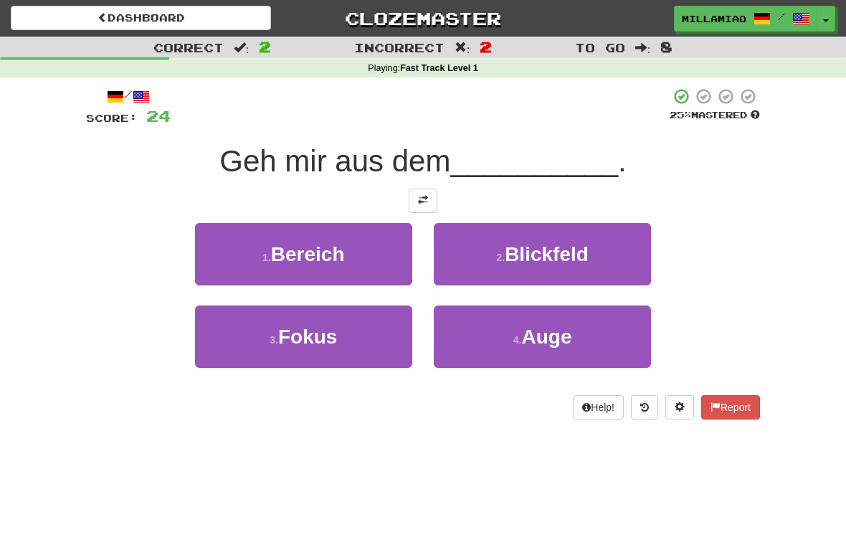
click at [539, 337] on span "Auge" at bounding box center [546, 336] width 50 height 22
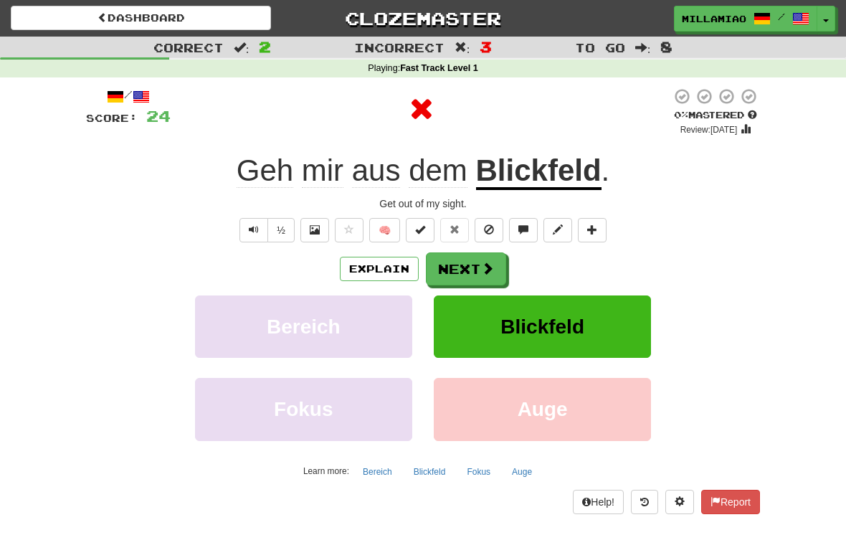
click at [490, 267] on span at bounding box center [487, 268] width 13 height 13
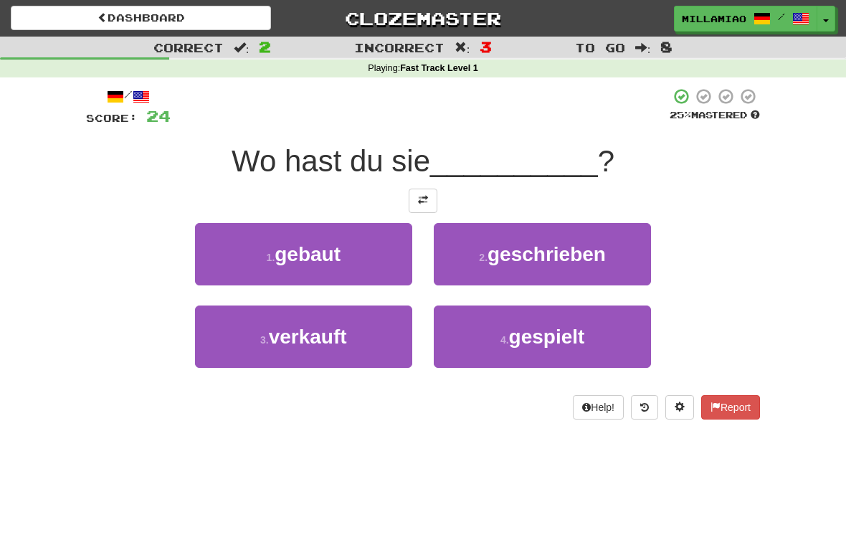
click at [393, 330] on button "3 . verkauft" at bounding box center [303, 336] width 217 height 62
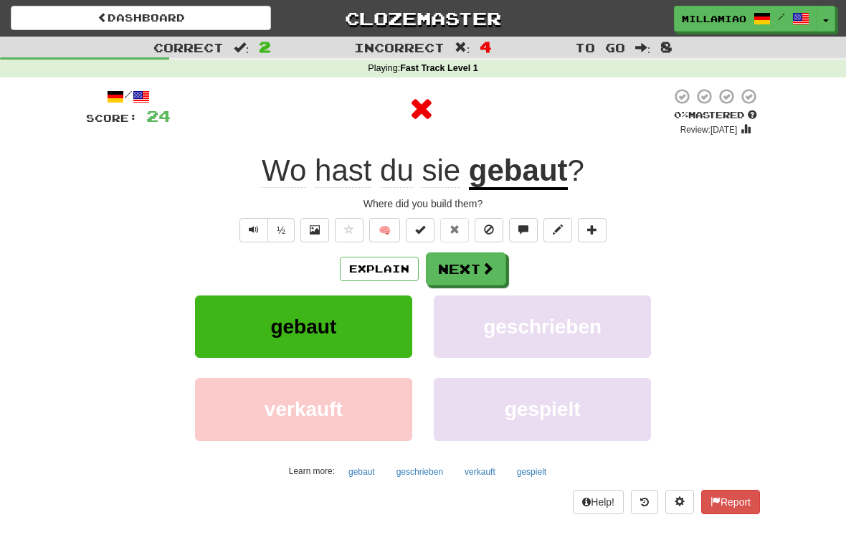
click at [488, 268] on span at bounding box center [487, 268] width 13 height 13
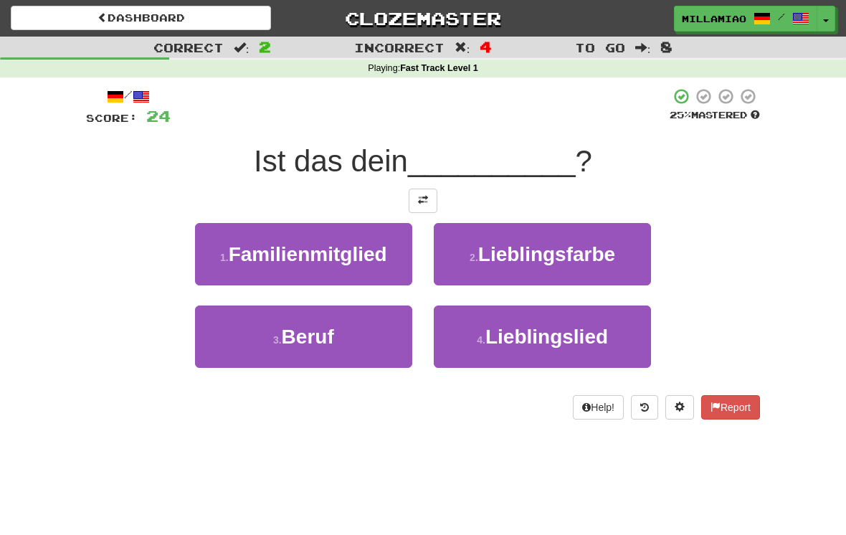
click at [397, 333] on button "3 . Beruf" at bounding box center [303, 336] width 217 height 62
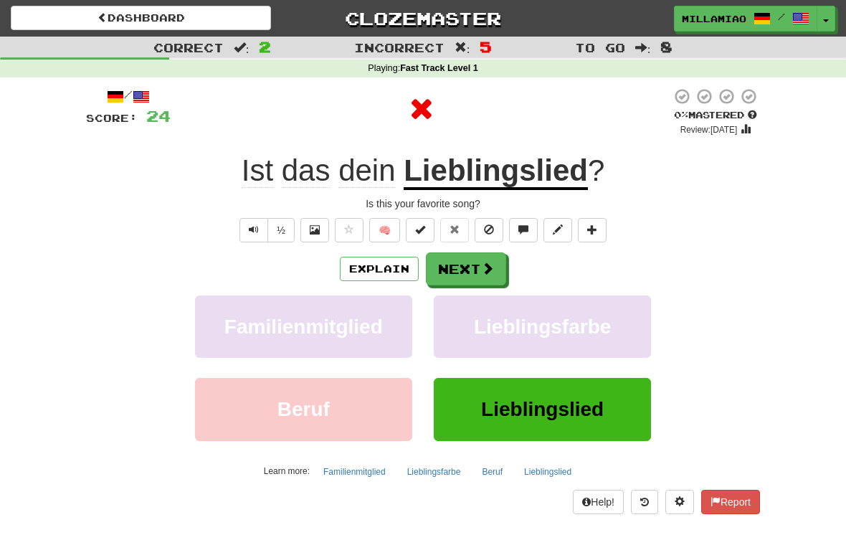
click at [489, 264] on span at bounding box center [487, 268] width 13 height 13
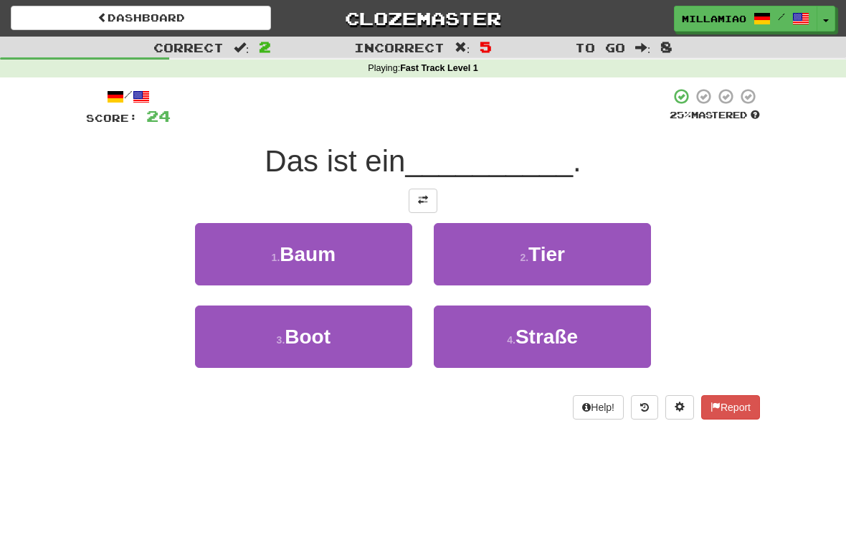
click at [395, 262] on button "1 . [PERSON_NAME]" at bounding box center [303, 254] width 217 height 62
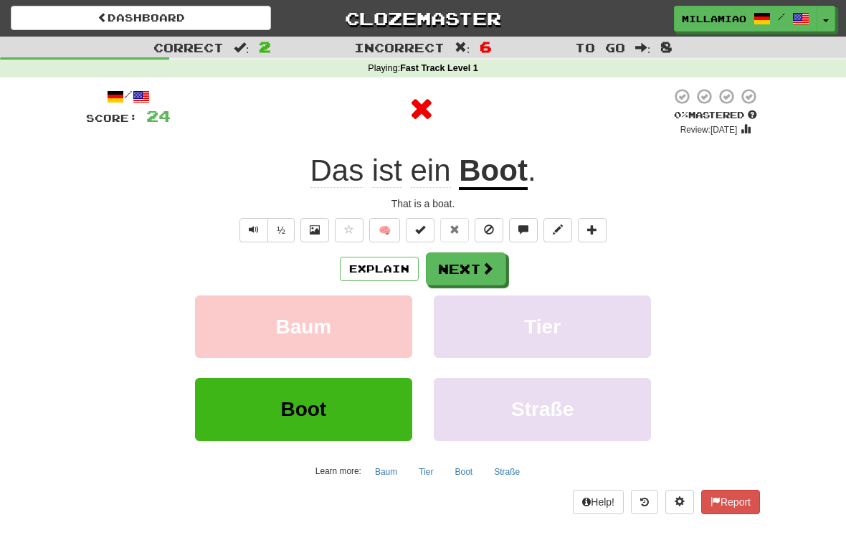
click at [487, 267] on span at bounding box center [487, 268] width 13 height 13
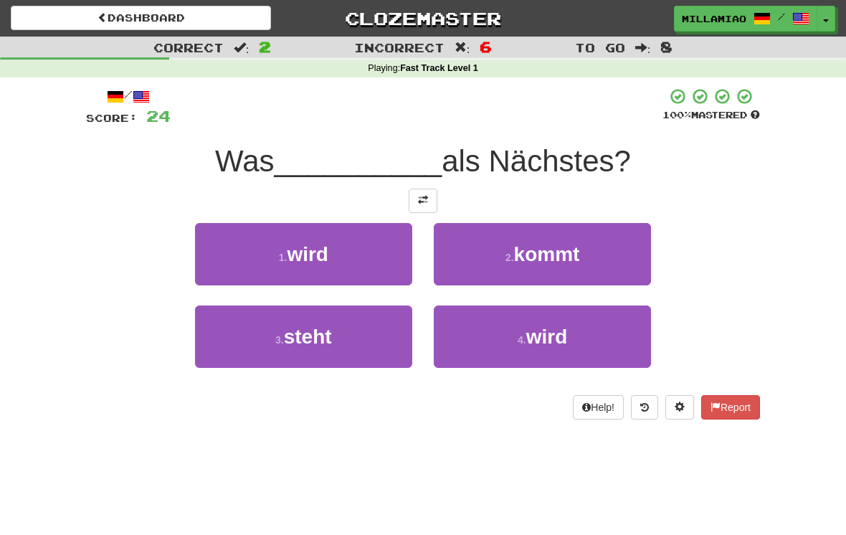
click at [523, 266] on button "2 . kommt" at bounding box center [542, 254] width 217 height 62
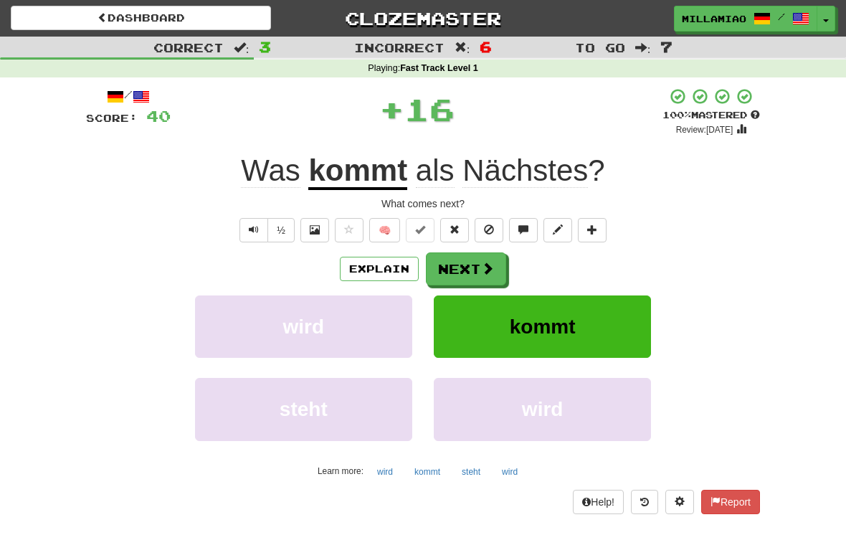
click at [492, 270] on span at bounding box center [487, 268] width 13 height 13
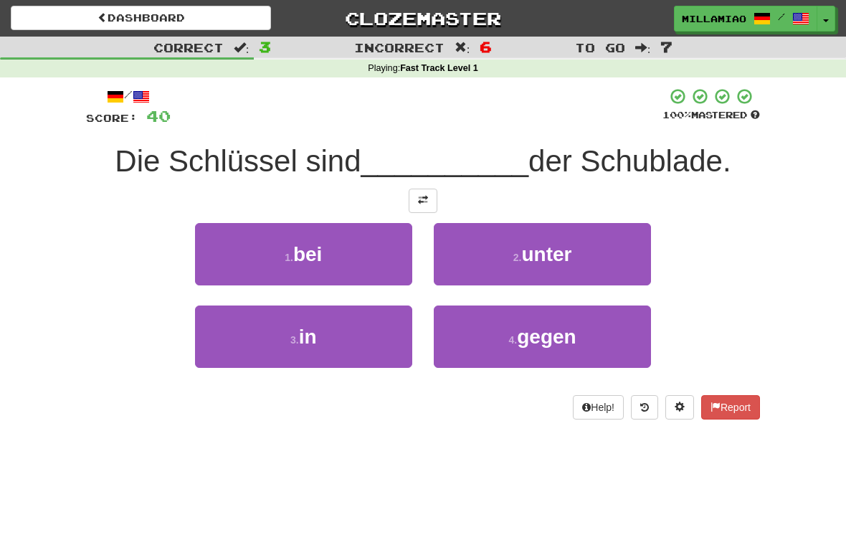
click at [381, 334] on button "3 . in" at bounding box center [303, 336] width 217 height 62
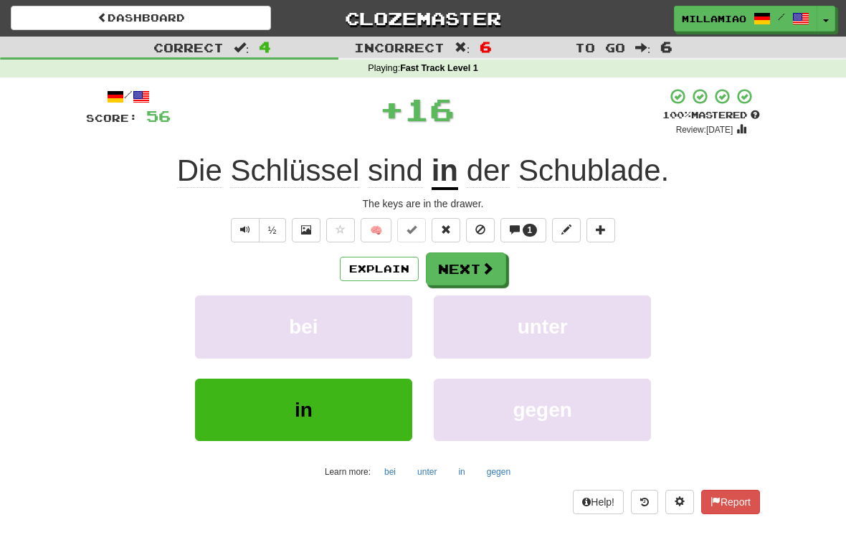
click at [497, 264] on button "Next" at bounding box center [466, 268] width 80 height 33
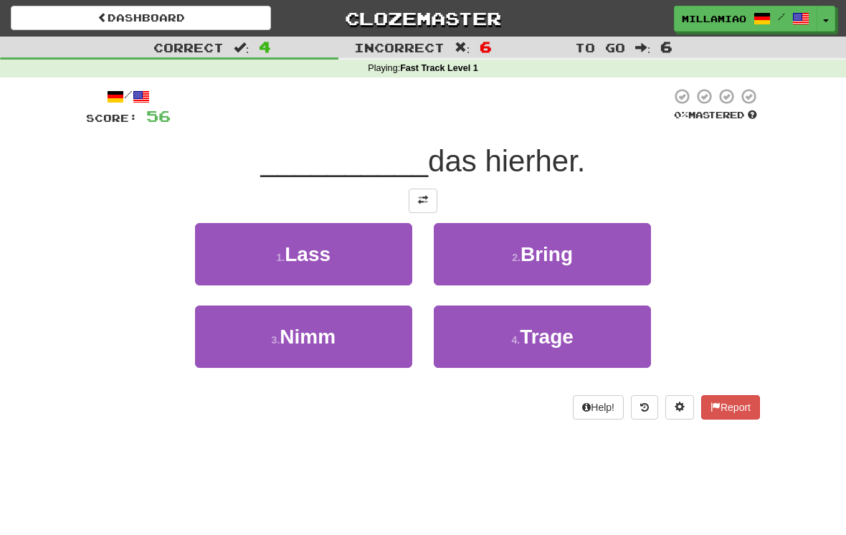
click at [555, 265] on button "2 . Bring" at bounding box center [542, 254] width 217 height 62
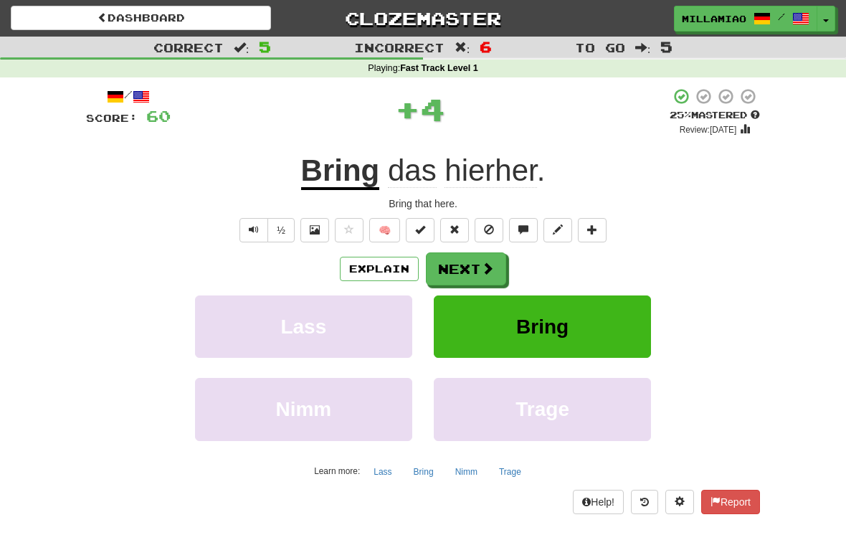
click at [489, 270] on span at bounding box center [487, 268] width 13 height 13
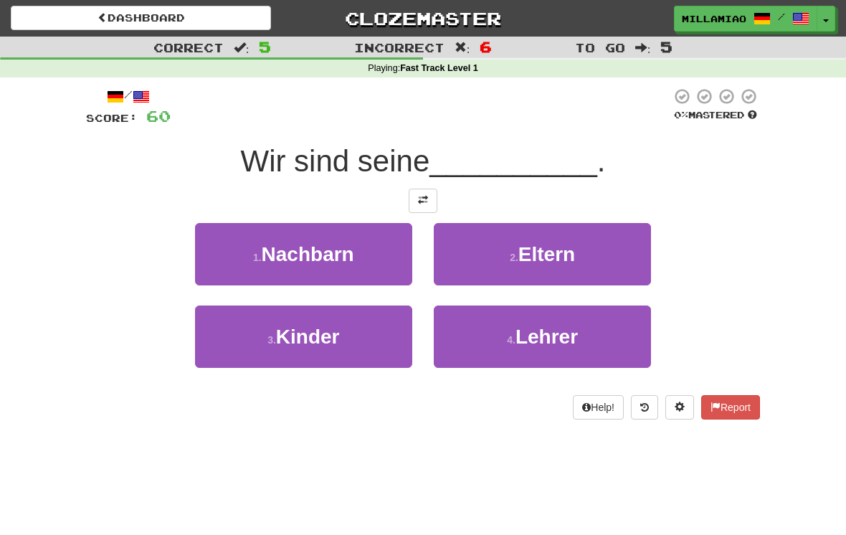
click at [393, 337] on button "3 . Kinder" at bounding box center [303, 336] width 217 height 62
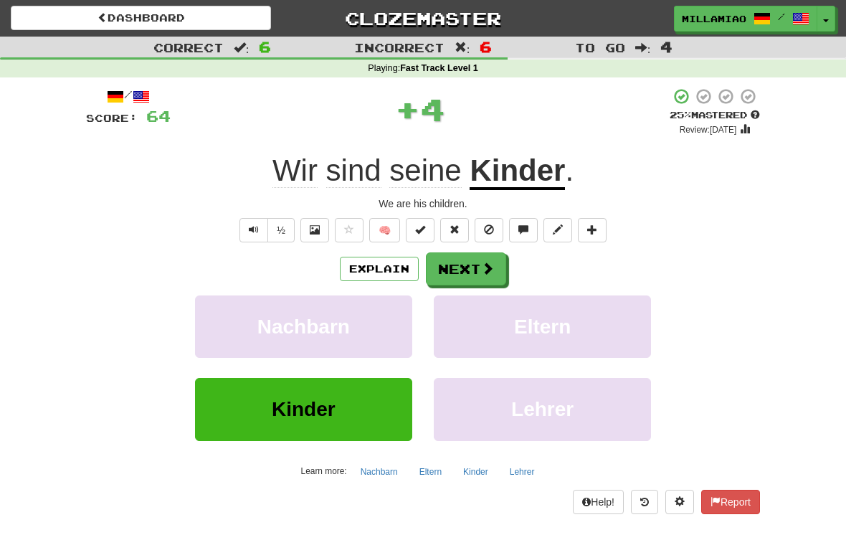
click at [486, 265] on span at bounding box center [487, 268] width 13 height 13
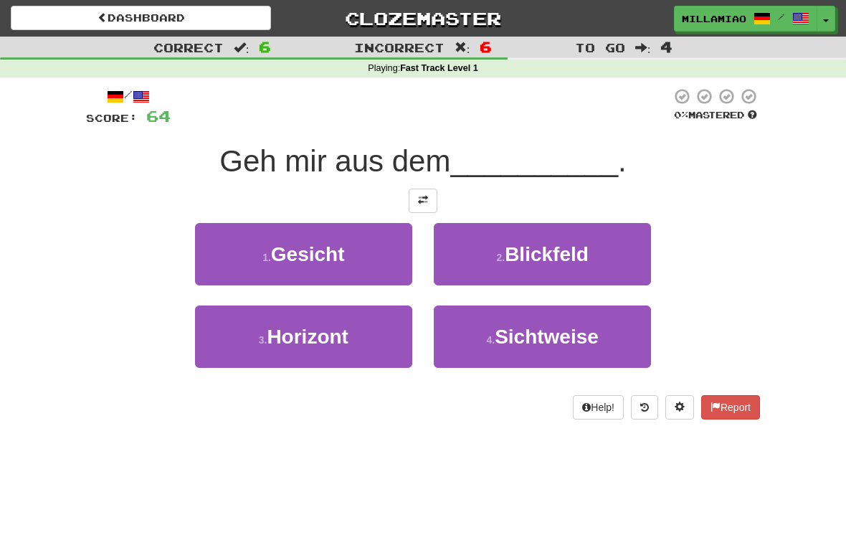
click at [549, 262] on span "Blickfeld" at bounding box center [547, 254] width 84 height 22
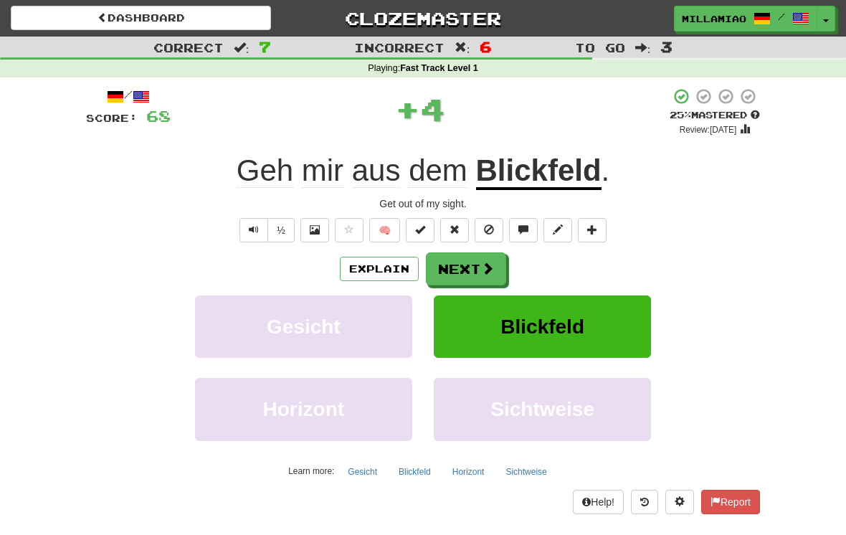
click at [482, 270] on span at bounding box center [487, 268] width 13 height 13
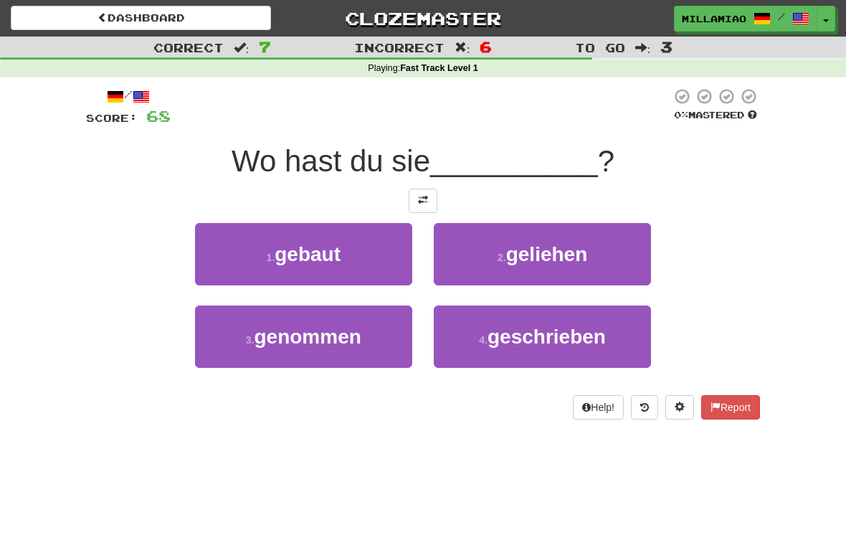
click at [378, 262] on button "1 . gebaut" at bounding box center [303, 254] width 217 height 62
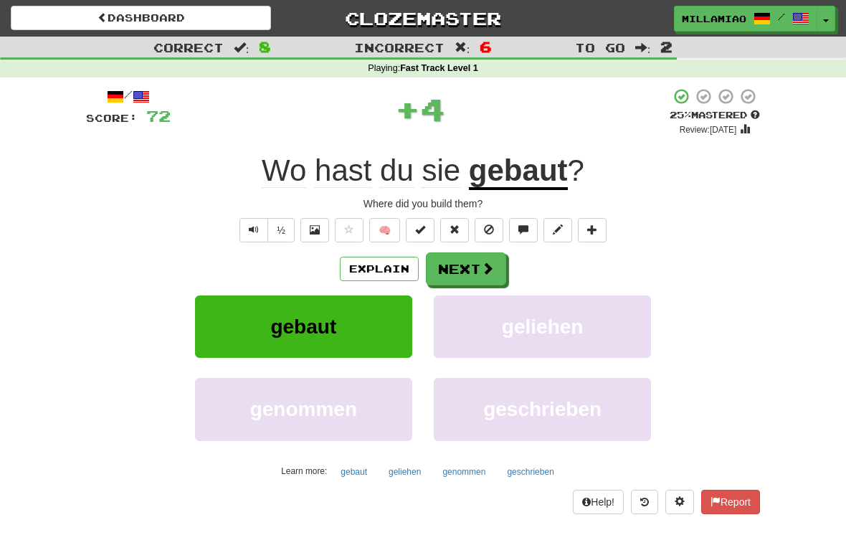
click at [484, 274] on span at bounding box center [487, 268] width 13 height 13
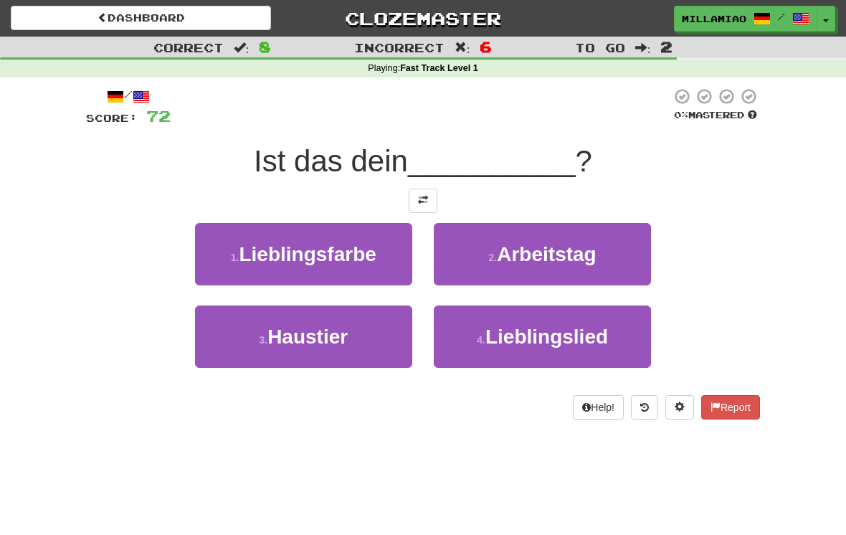
click at [540, 348] on button "4 . Lieblingslied" at bounding box center [542, 336] width 217 height 62
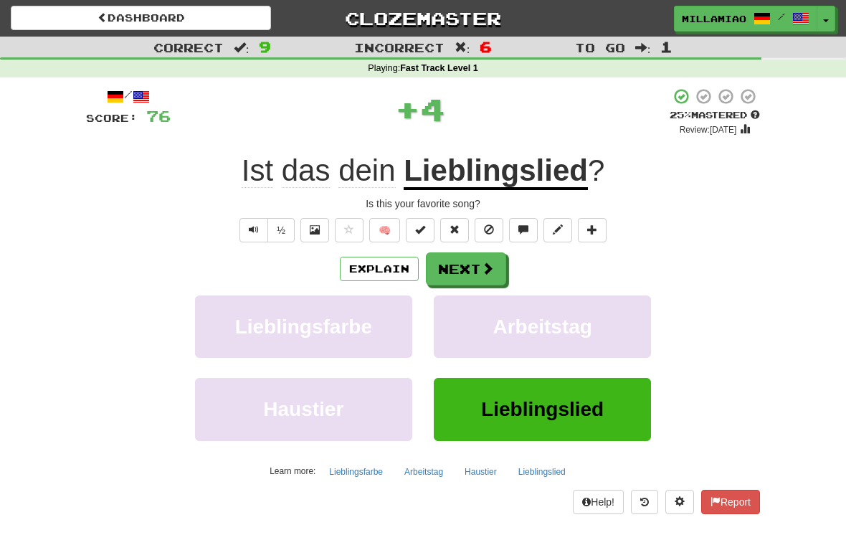
click at [494, 272] on button "Next" at bounding box center [466, 268] width 80 height 33
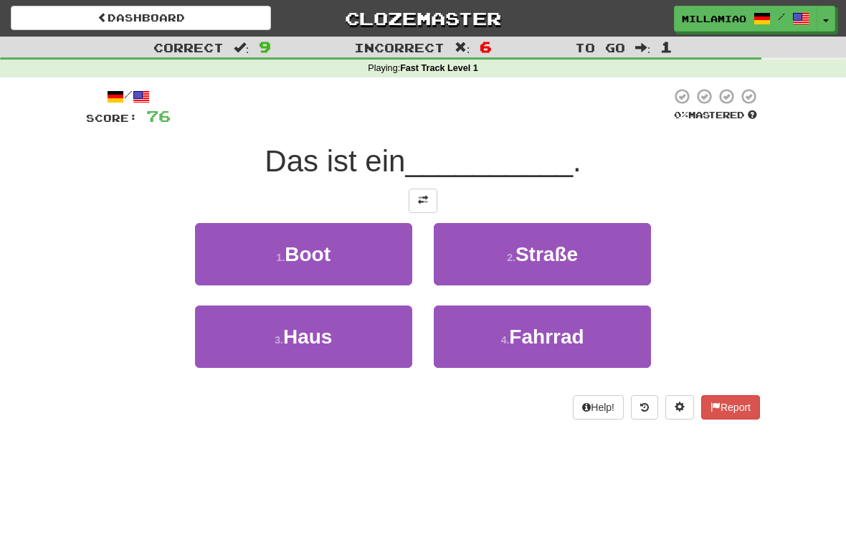
click at [375, 257] on button "1 . Boot" at bounding box center [303, 254] width 217 height 62
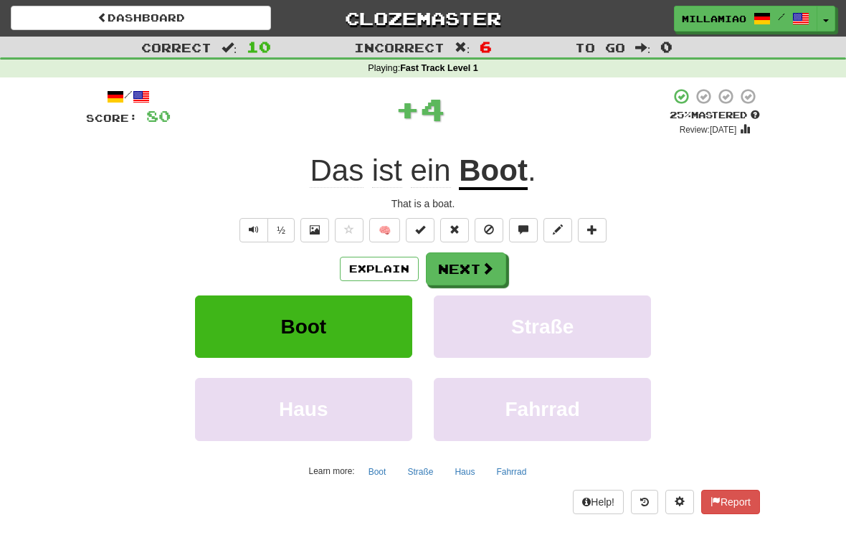
click at [489, 262] on span at bounding box center [487, 268] width 13 height 13
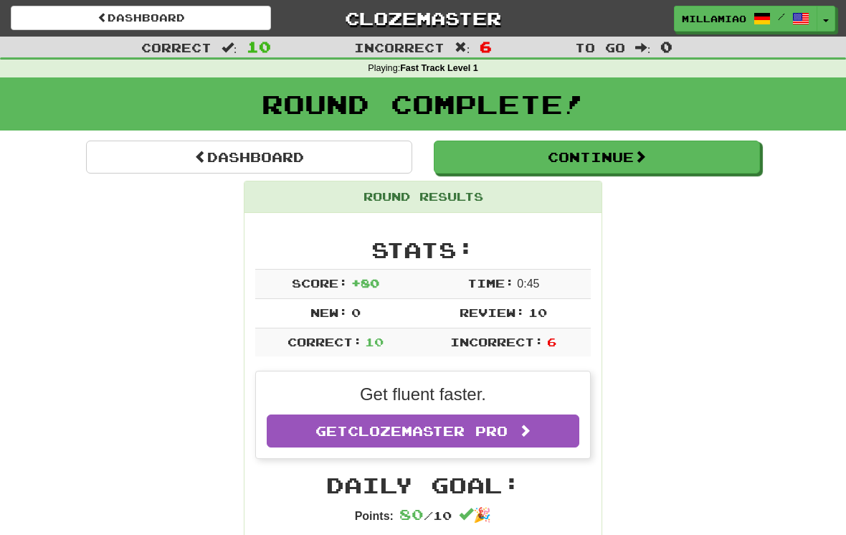
click at [823, 21] on button "Toggle Dropdown" at bounding box center [825, 19] width 19 height 26
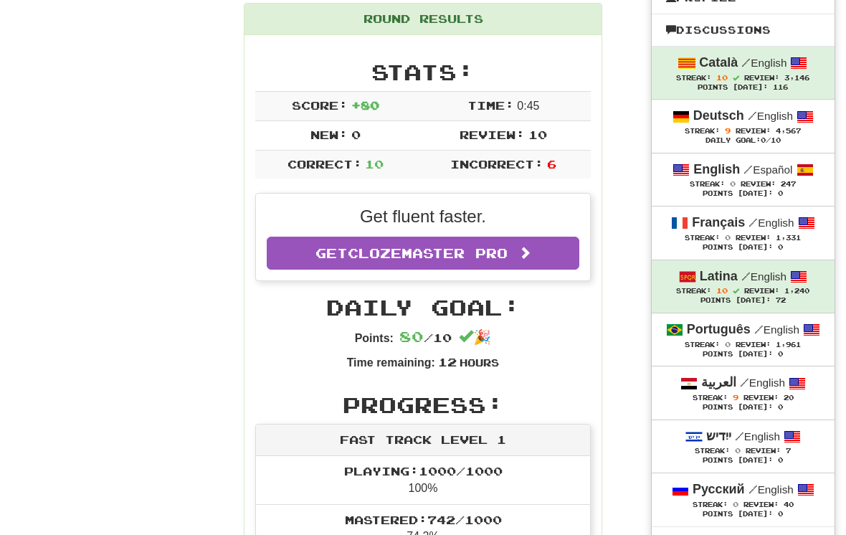
scroll to position [178, 0]
click at [760, 387] on div "العربية / English" at bounding box center [743, 382] width 154 height 19
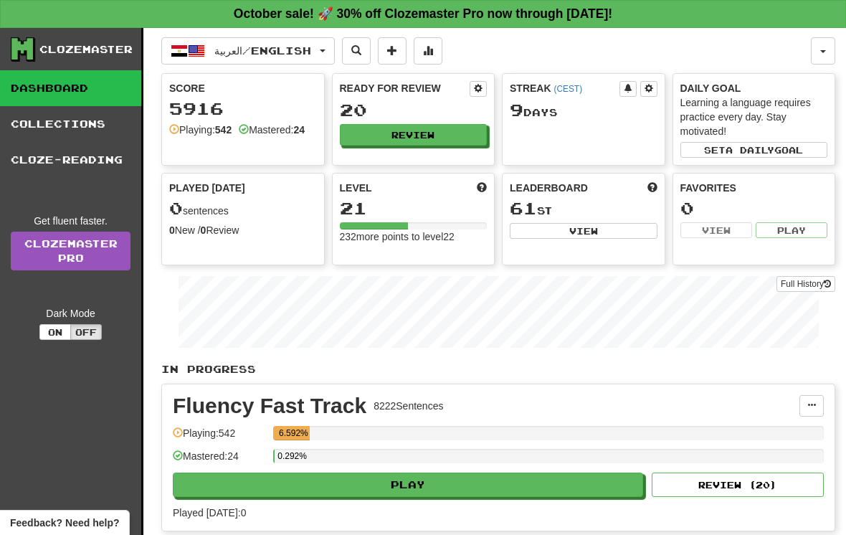
click at [555, 487] on button "Play" at bounding box center [408, 484] width 470 height 24
select select "**"
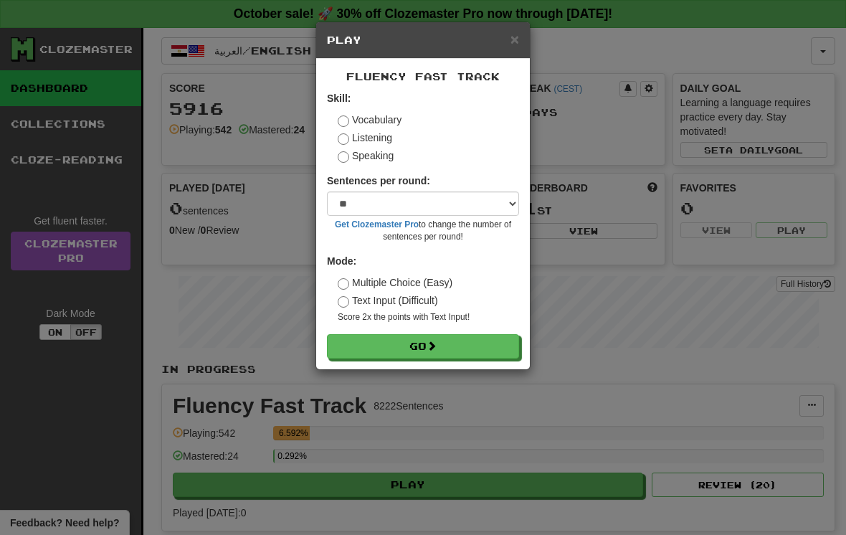
click at [494, 352] on button "Go" at bounding box center [423, 346] width 192 height 24
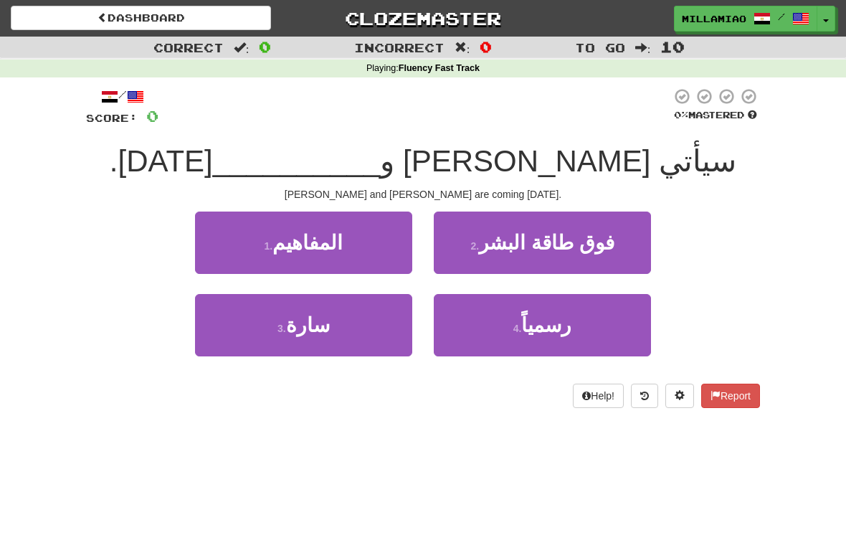
click at [373, 328] on button "3 . سارة" at bounding box center [303, 325] width 217 height 62
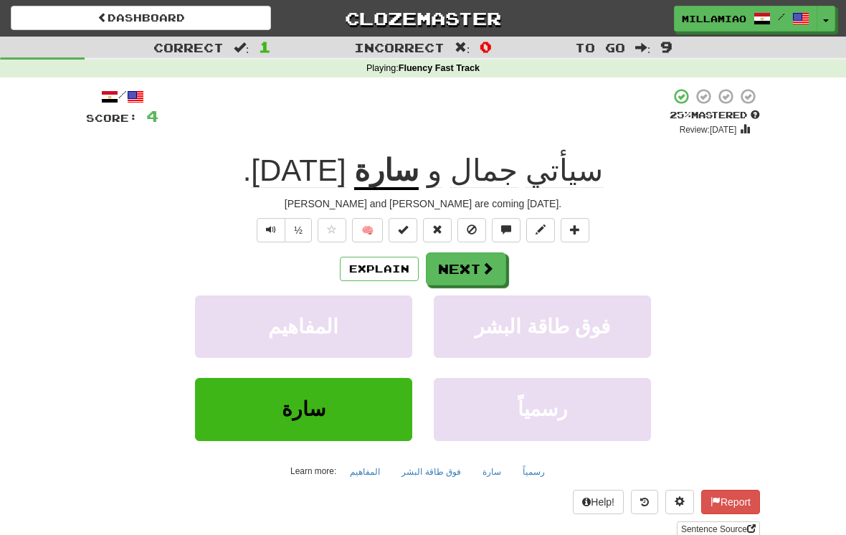
click at [482, 264] on span at bounding box center [487, 268] width 13 height 13
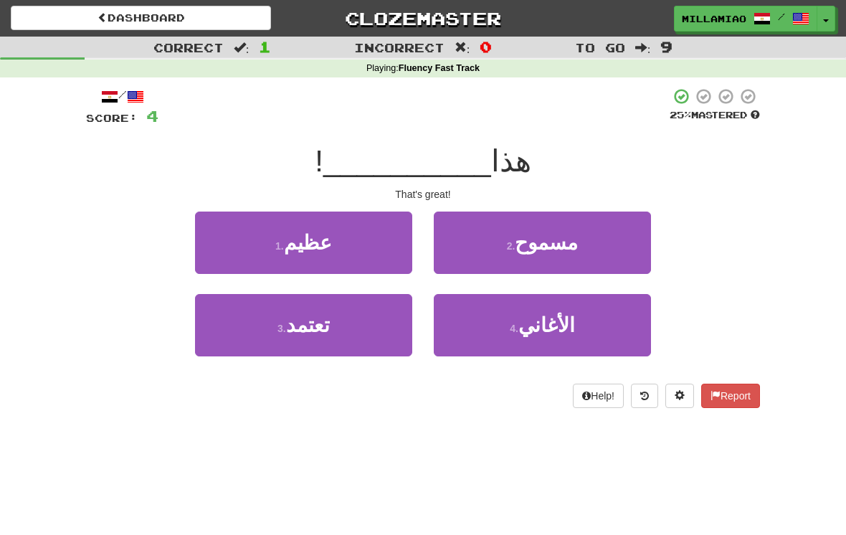
click at [383, 323] on button "3 . تعتمد" at bounding box center [303, 325] width 217 height 62
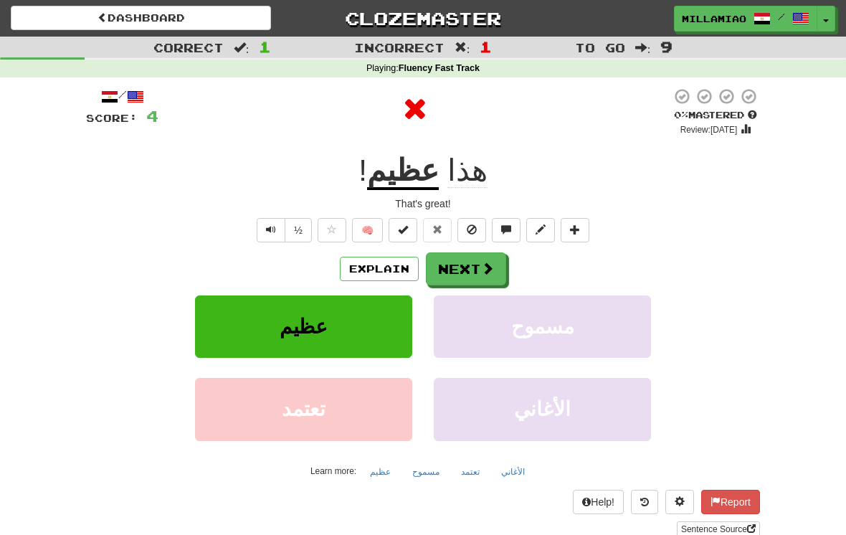
click at [496, 272] on button "Next" at bounding box center [466, 268] width 80 height 33
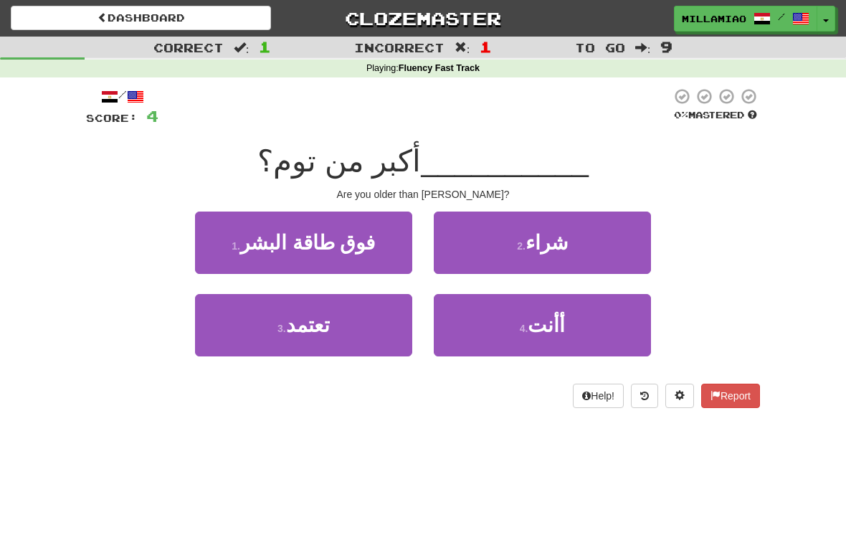
click at [577, 333] on button "4 . أأنت" at bounding box center [542, 325] width 217 height 62
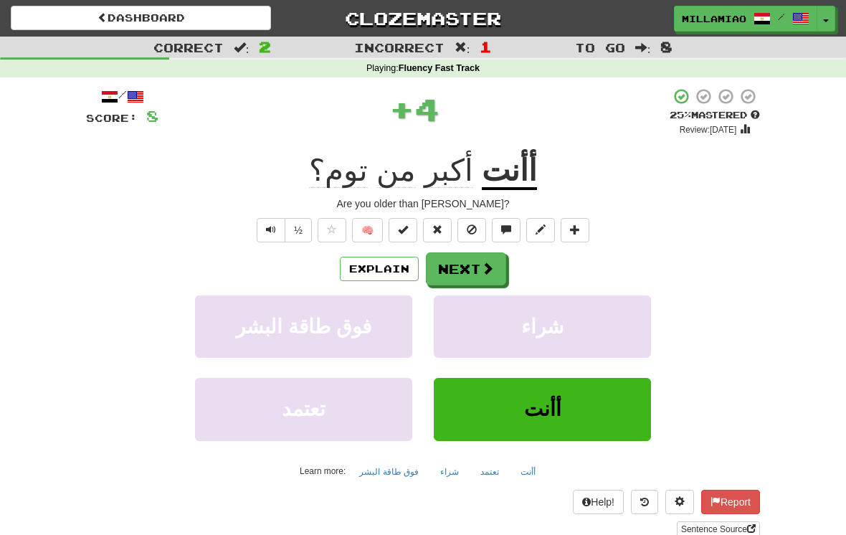
click at [475, 262] on button "Next" at bounding box center [466, 268] width 80 height 33
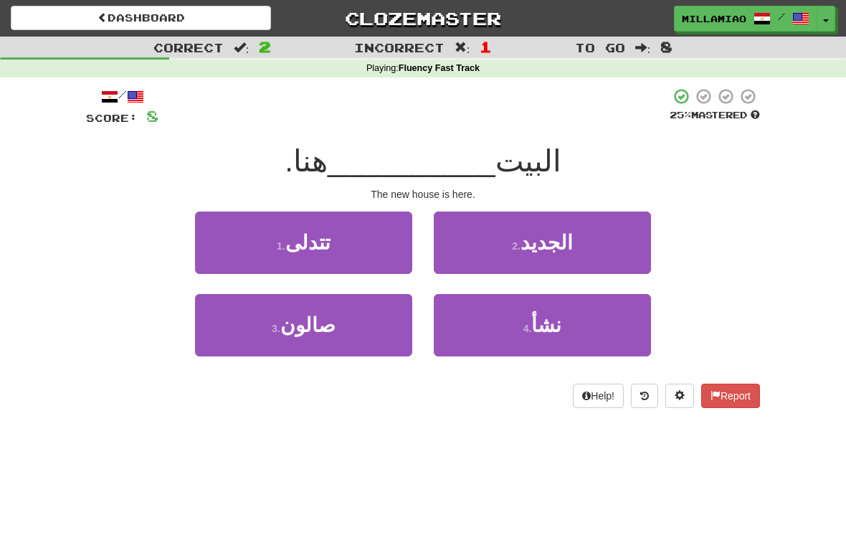
click at [564, 252] on span "الجديد" at bounding box center [546, 242] width 52 height 22
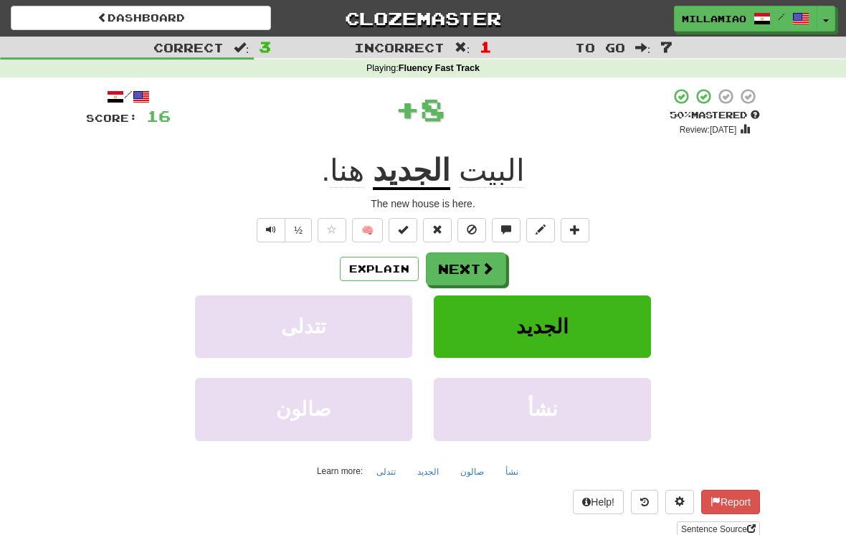
click at [485, 264] on span at bounding box center [487, 268] width 13 height 13
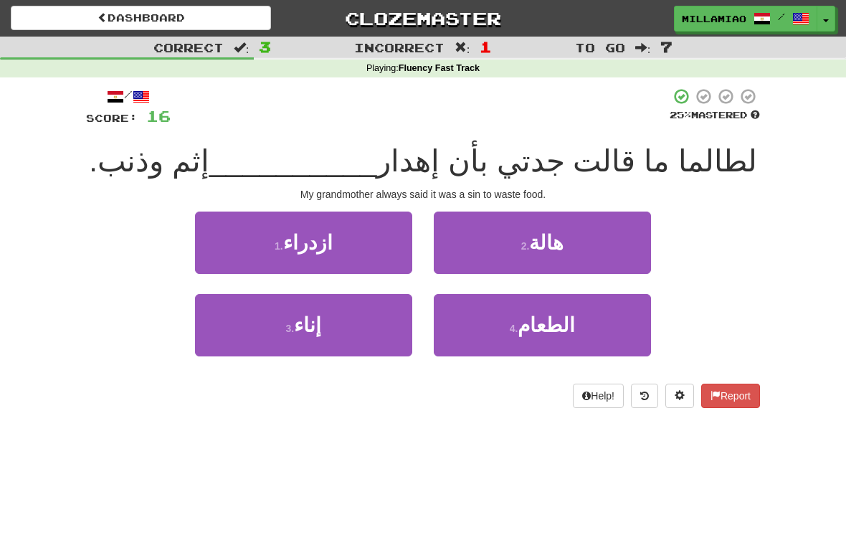
click at [568, 259] on button "2 . [GEOGRAPHIC_DATA]" at bounding box center [542, 242] width 217 height 62
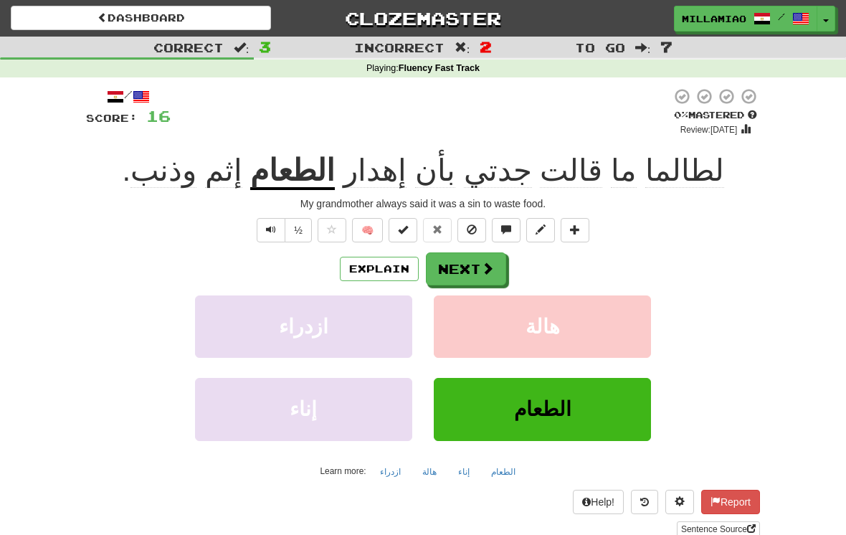
click at [493, 264] on span at bounding box center [487, 268] width 13 height 13
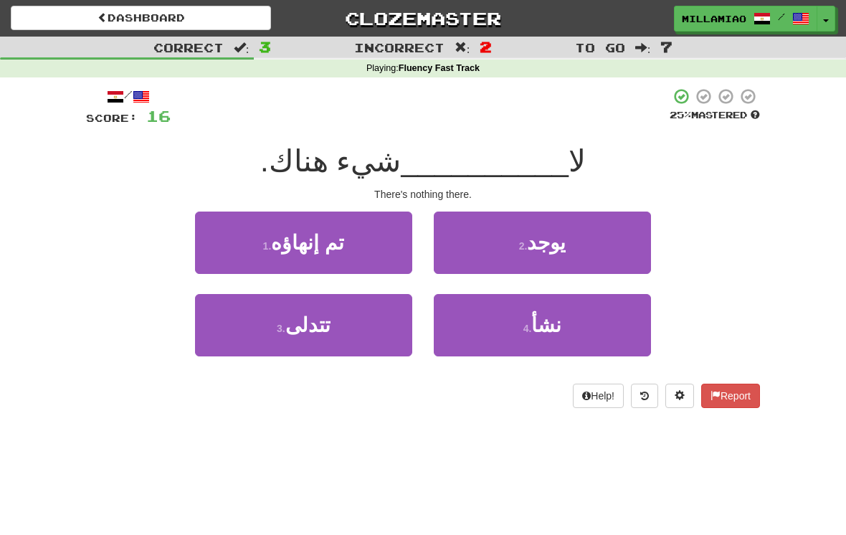
click at [388, 330] on button "3 . تتدلى" at bounding box center [303, 325] width 217 height 62
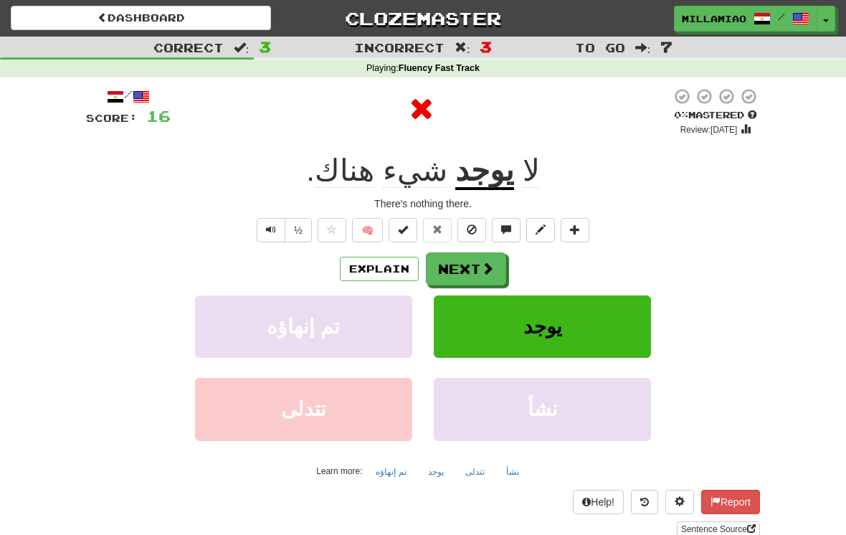
click at [484, 265] on span at bounding box center [487, 268] width 13 height 13
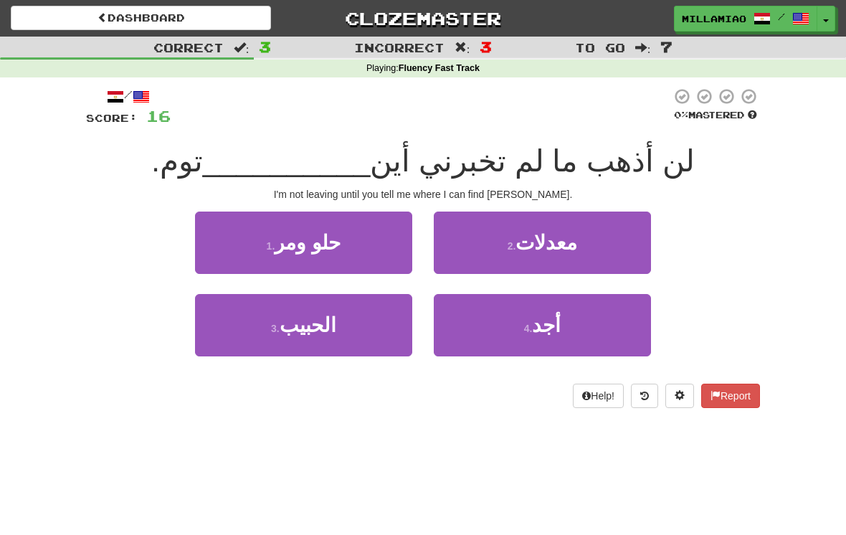
click at [560, 328] on span "أجد" at bounding box center [546, 325] width 29 height 22
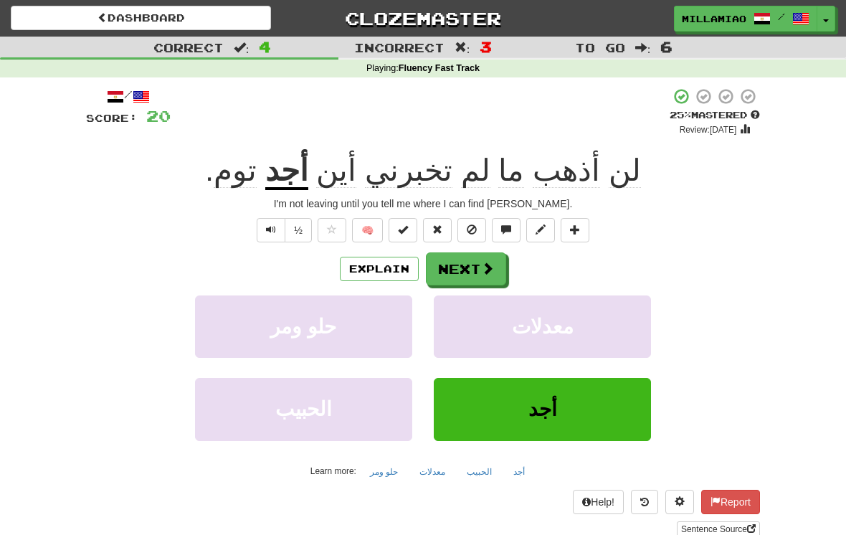
click at [484, 267] on span at bounding box center [487, 268] width 13 height 13
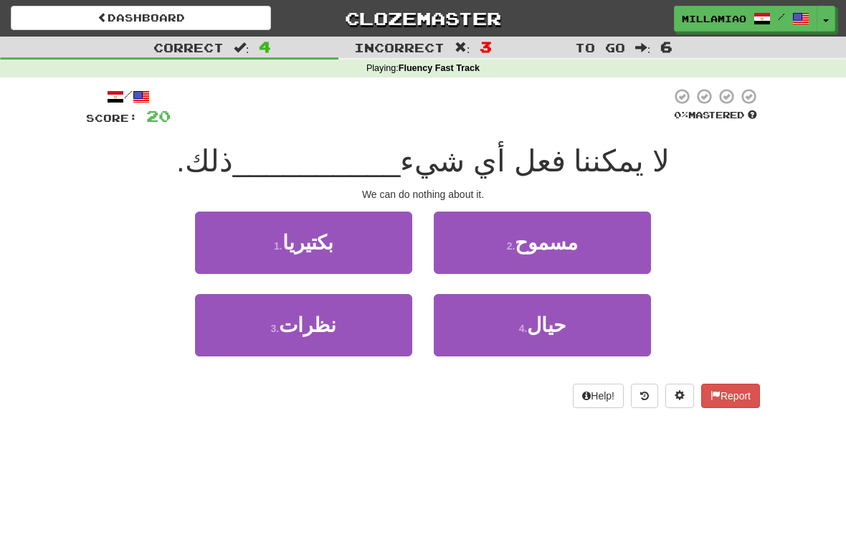
click at [556, 329] on span "حيال" at bounding box center [546, 325] width 39 height 22
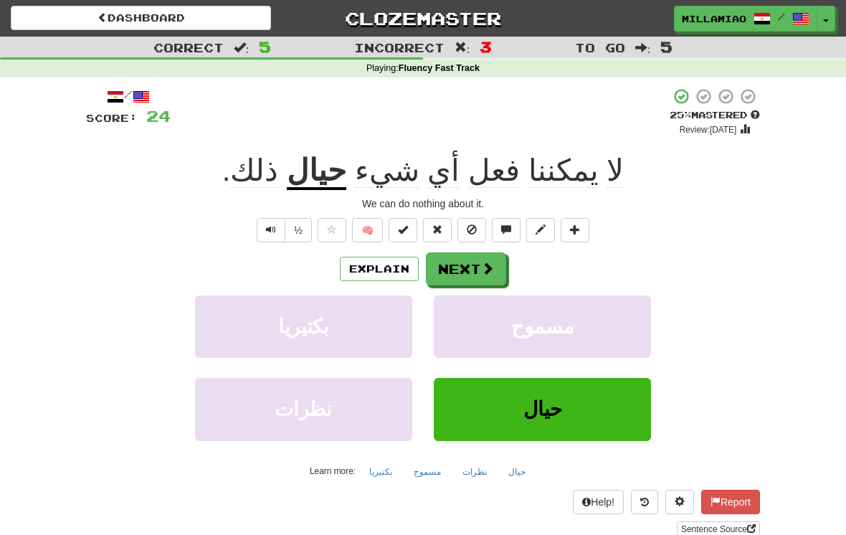
click at [499, 265] on button "Next" at bounding box center [466, 268] width 80 height 33
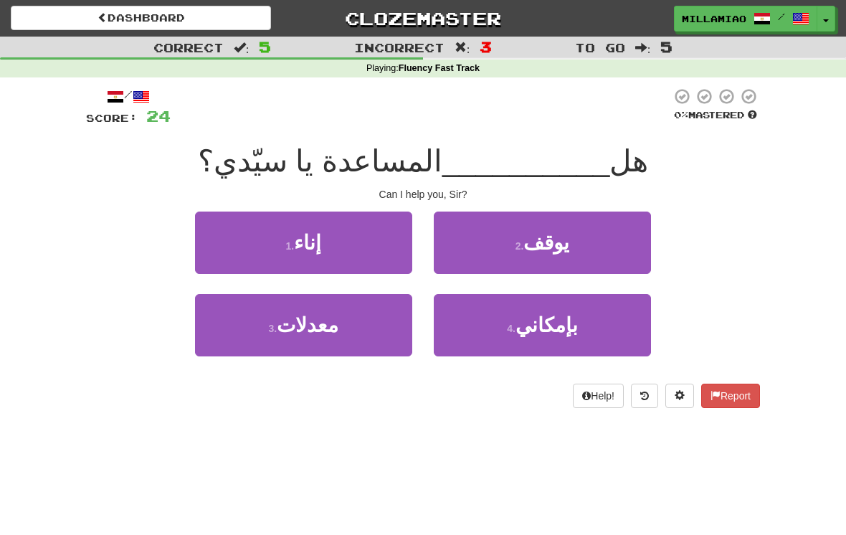
click at [604, 243] on button "2 . يوقف" at bounding box center [542, 242] width 217 height 62
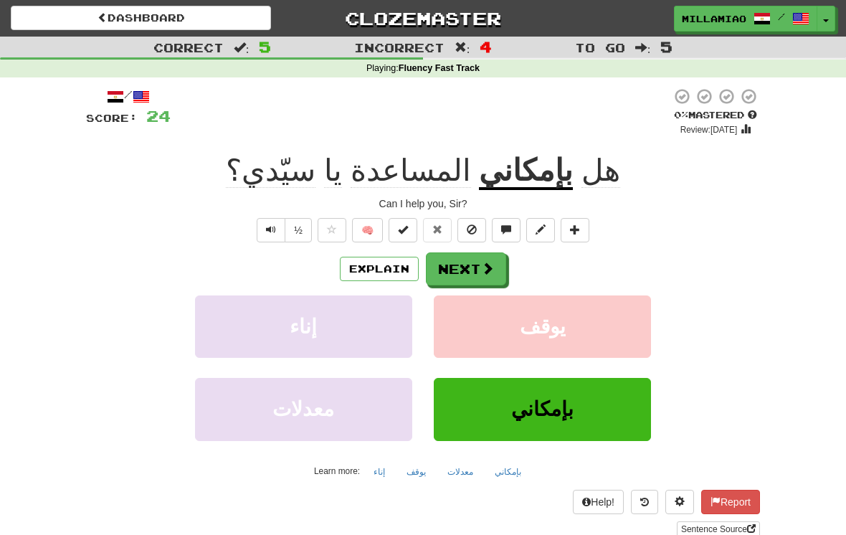
click at [478, 270] on button "Next" at bounding box center [466, 268] width 80 height 33
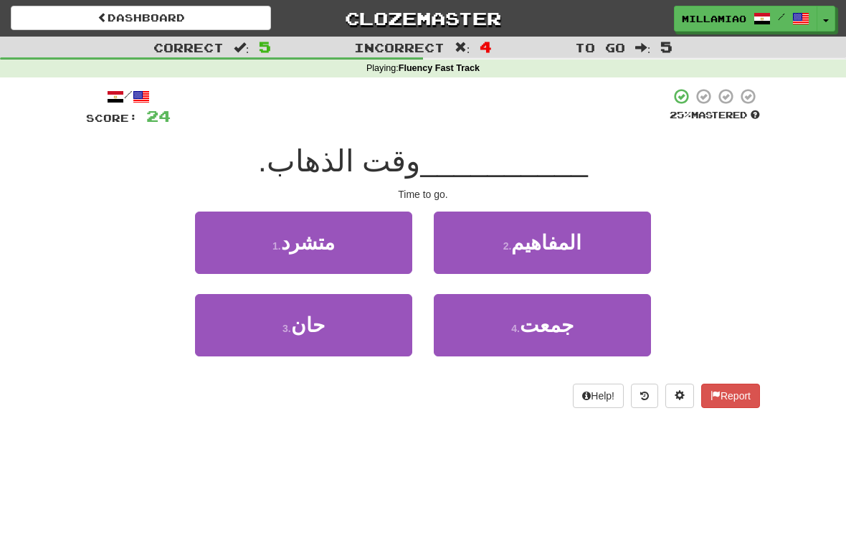
click at [582, 253] on button "2 . المفاهيم" at bounding box center [542, 242] width 217 height 62
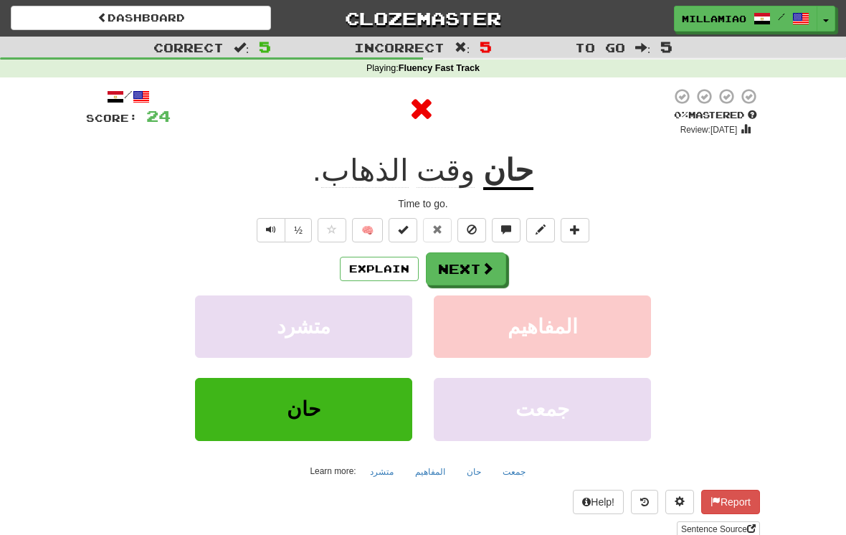
click at [485, 267] on span at bounding box center [487, 268] width 13 height 13
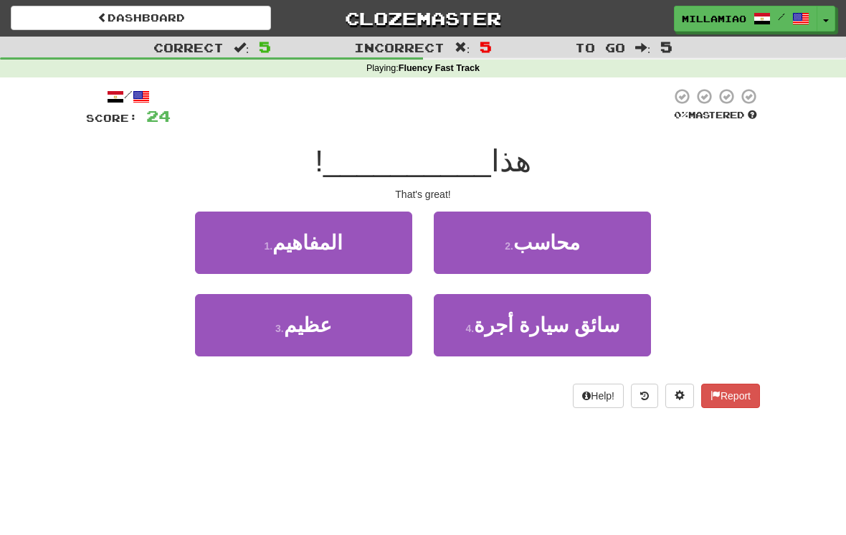
click at [376, 331] on button "3 . عظيم" at bounding box center [303, 325] width 217 height 62
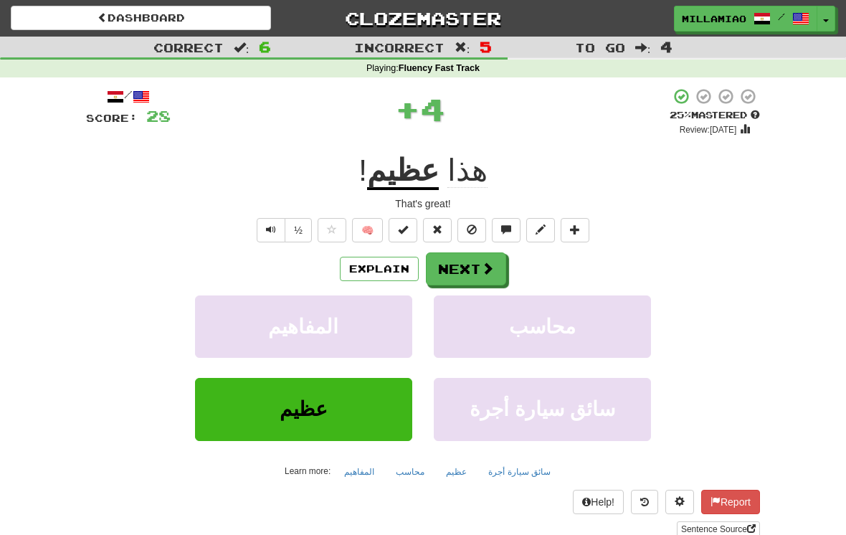
click at [482, 265] on span at bounding box center [487, 268] width 13 height 13
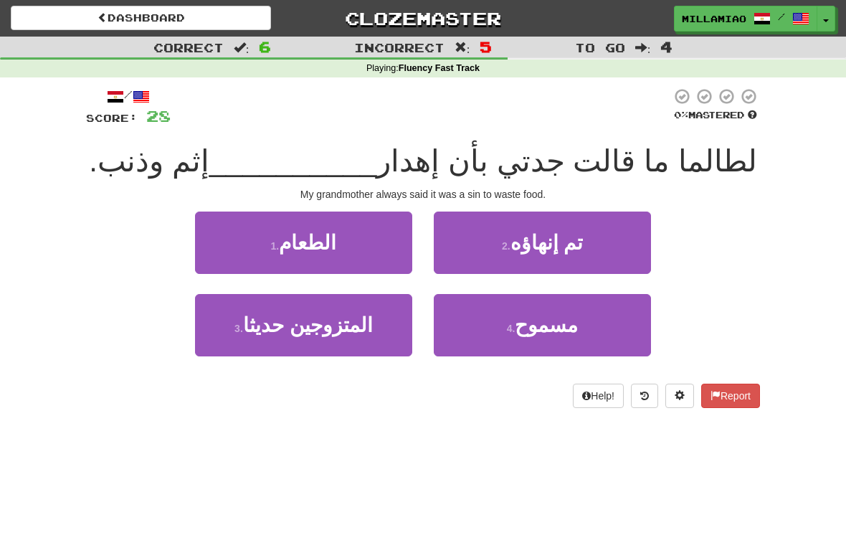
click at [392, 257] on button "1 . الطعام" at bounding box center [303, 242] width 217 height 62
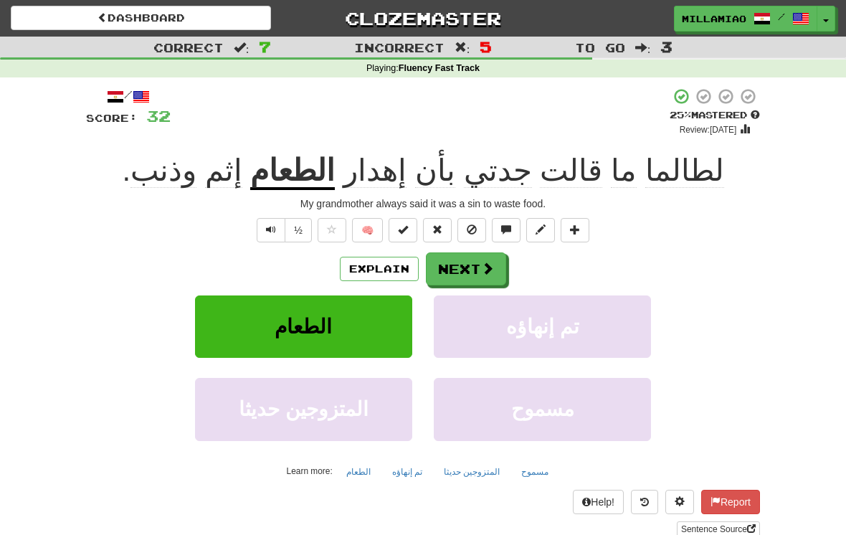
click at [474, 264] on button "Next" at bounding box center [466, 268] width 80 height 33
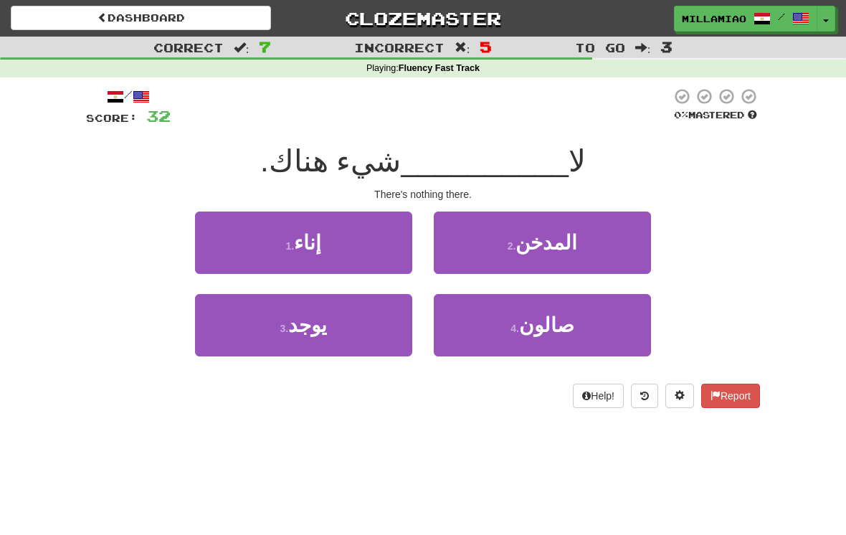
click at [385, 251] on button "1 . إناء" at bounding box center [303, 242] width 217 height 62
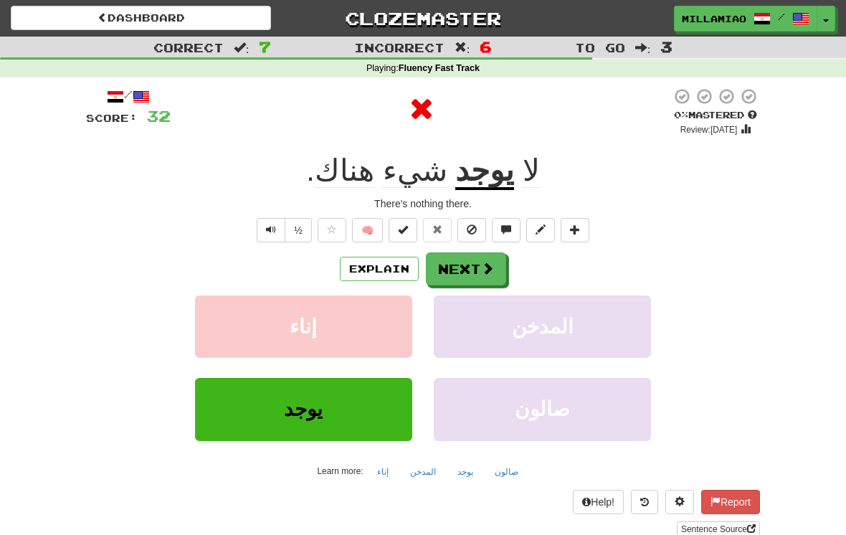
click at [478, 260] on button "Next" at bounding box center [466, 268] width 80 height 33
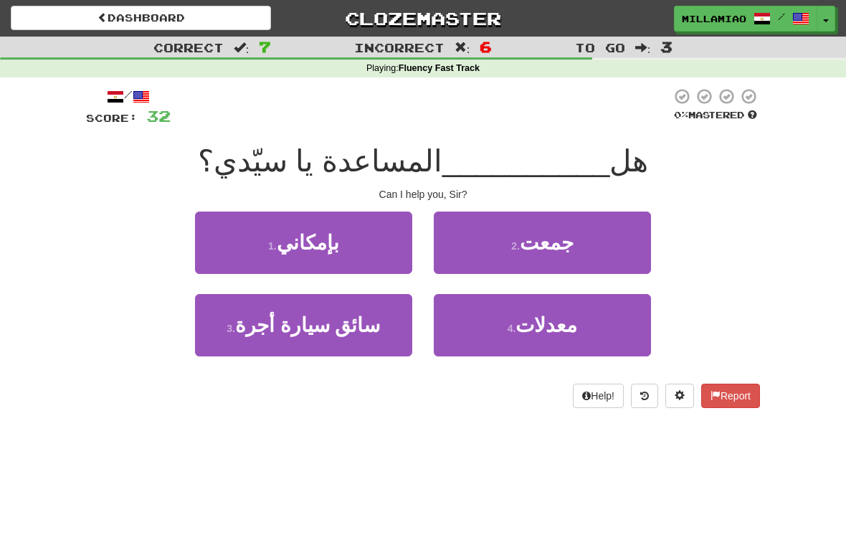
click at [542, 260] on button "2 . جمعت" at bounding box center [542, 242] width 217 height 62
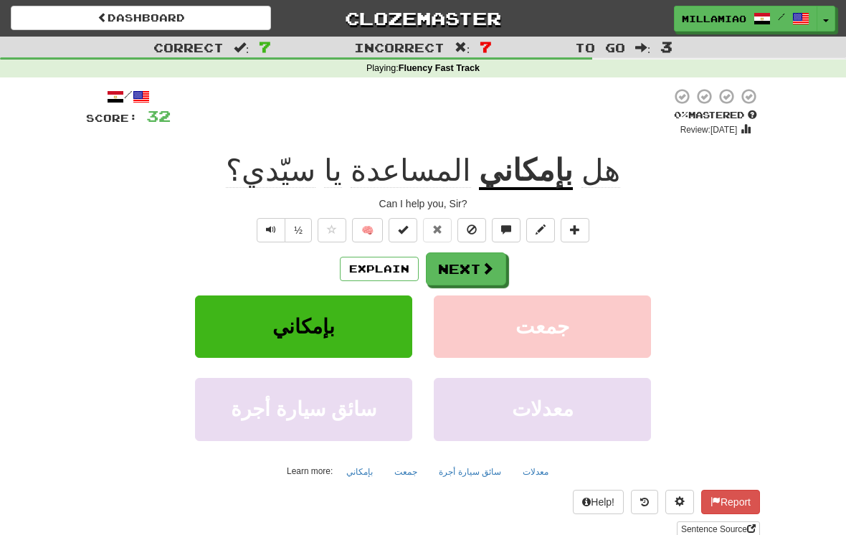
click at [478, 271] on button "Next" at bounding box center [466, 268] width 80 height 33
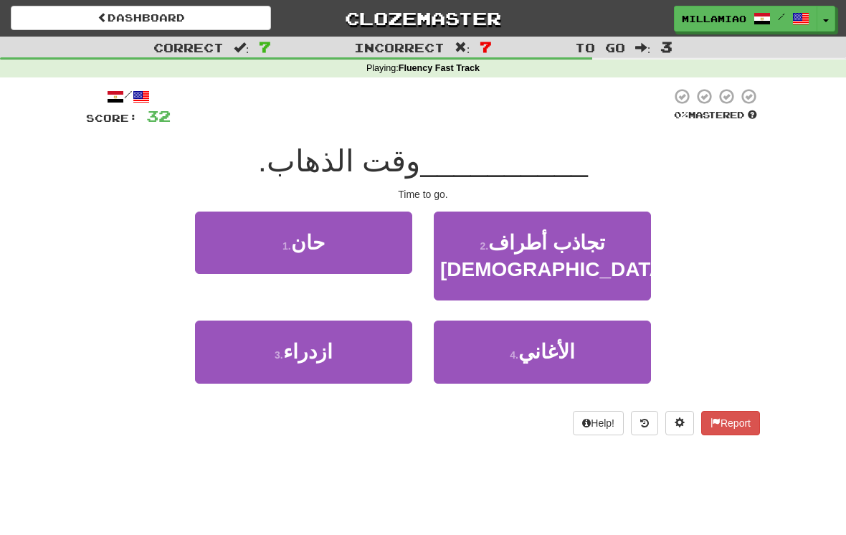
click at [360, 255] on button "1 . [GEOGRAPHIC_DATA]" at bounding box center [303, 242] width 217 height 62
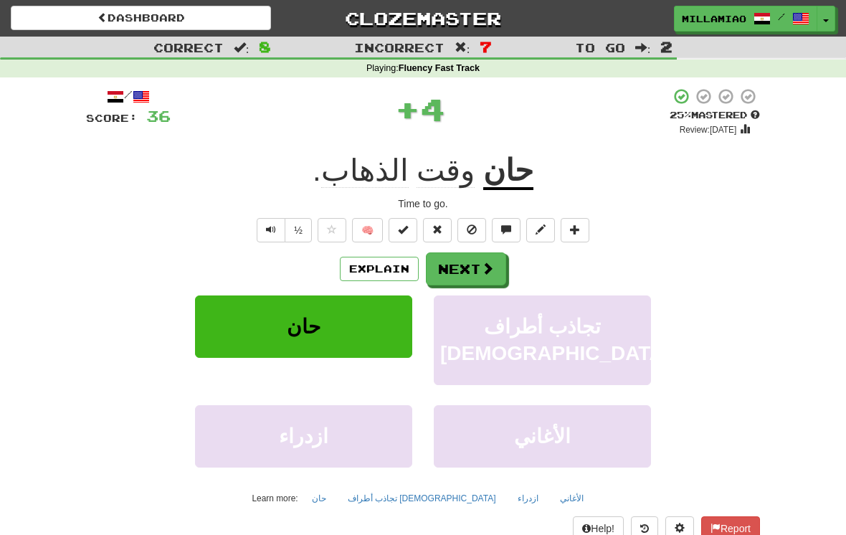
click at [487, 274] on span at bounding box center [487, 268] width 13 height 13
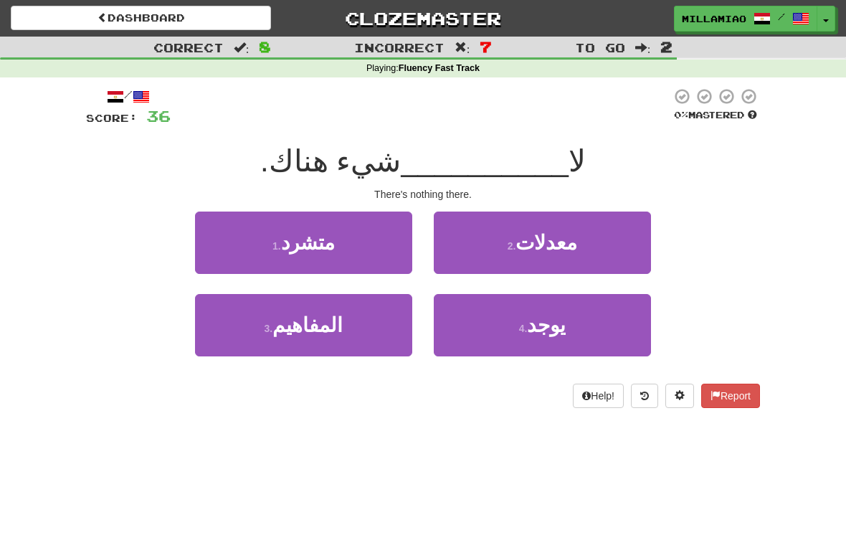
click at [544, 343] on button "4 . يوجد" at bounding box center [542, 325] width 217 height 62
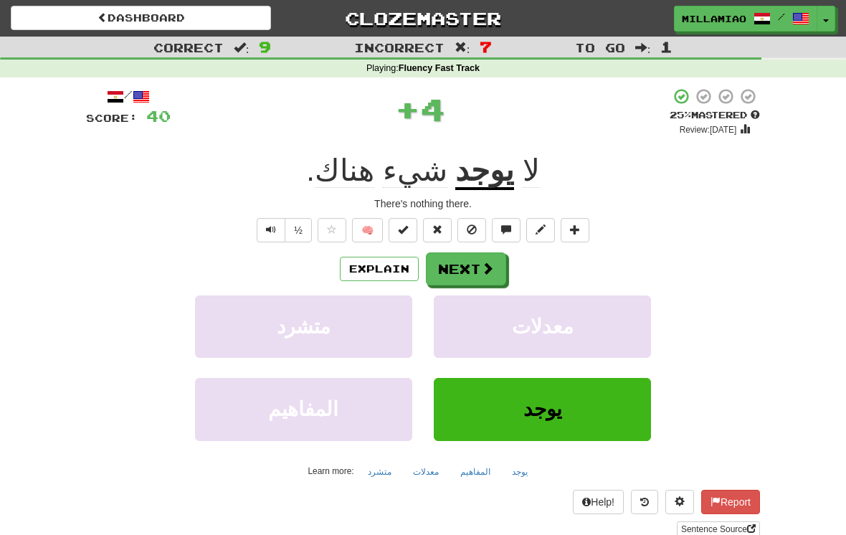
click at [482, 266] on span at bounding box center [487, 268] width 13 height 13
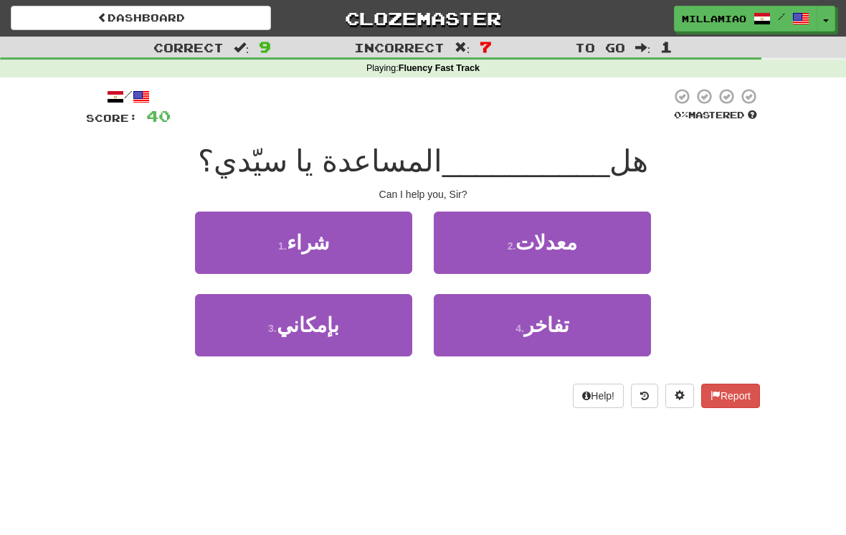
click at [385, 326] on button "3 . بإمكاني" at bounding box center [303, 325] width 217 height 62
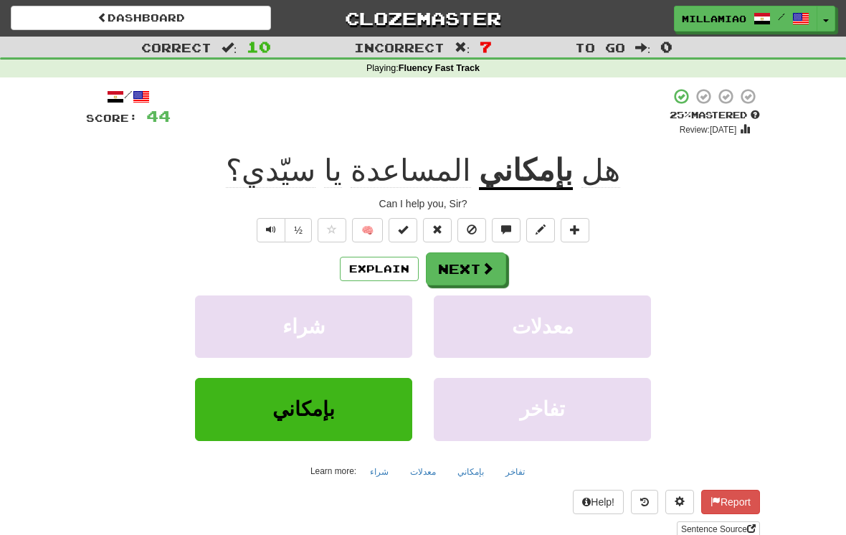
click at [485, 272] on span at bounding box center [487, 268] width 13 height 13
